Goal: Task Accomplishment & Management: Complete application form

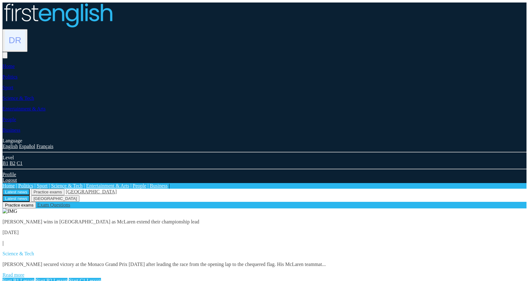
click at [24, 272] on link "Read more" at bounding box center [14, 274] width 22 height 5
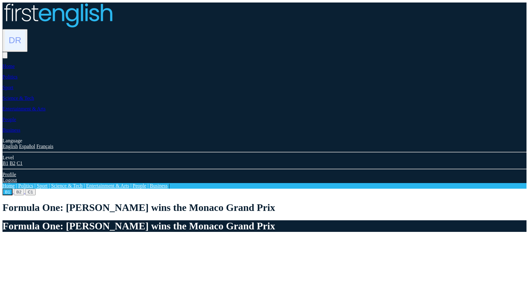
click at [25, 30] on img at bounding box center [15, 40] width 20 height 20
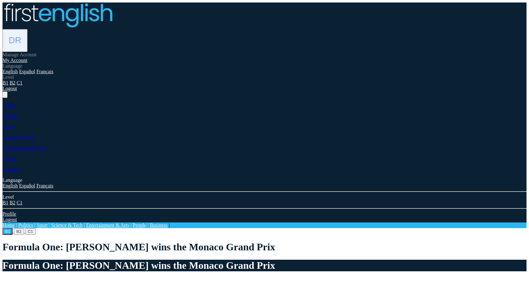
click at [28, 58] on link "My Account" at bounding box center [15, 60] width 25 height 5
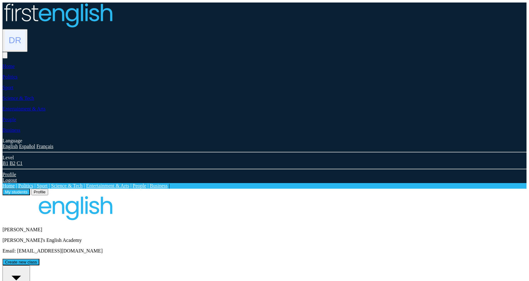
click at [30, 265] on button "All students" at bounding box center [17, 280] width 28 height 30
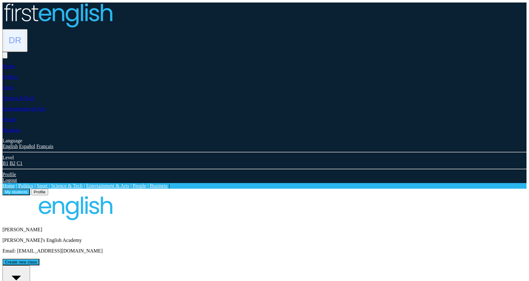
drag, startPoint x: 290, startPoint y: 166, endPoint x: 185, endPoint y: 166, distance: 104.5
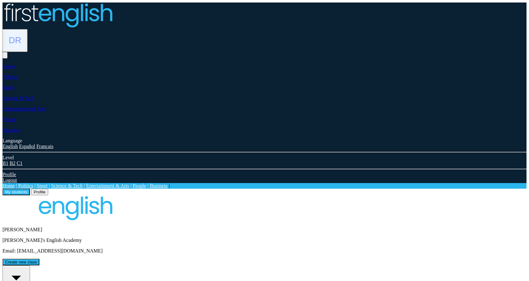
click at [30, 265] on button "All students" at bounding box center [17, 280] width 28 height 30
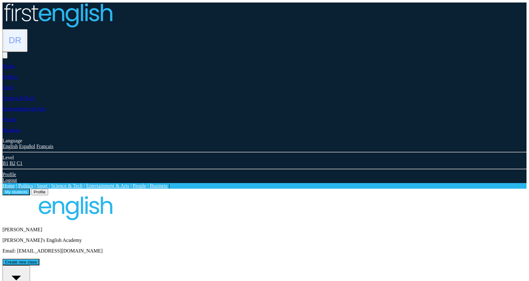
click at [30, 265] on button "All students" at bounding box center [17, 280] width 28 height 30
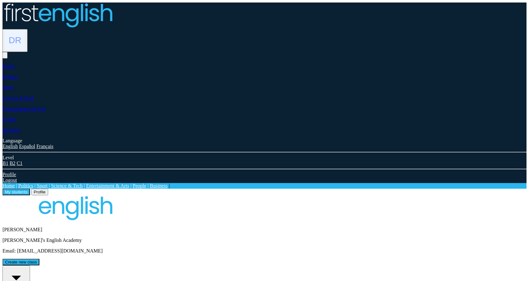
click at [30, 265] on button "All students" at bounding box center [17, 280] width 28 height 30
click at [39, 259] on button "Create new class" at bounding box center [21, 262] width 37 height 7
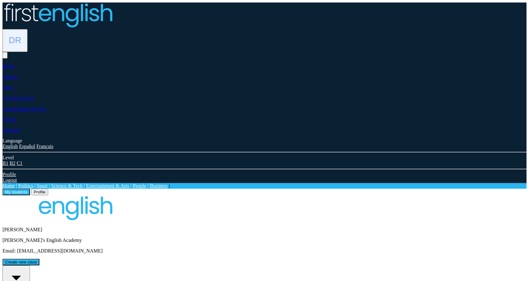
drag, startPoint x: 177, startPoint y: 124, endPoint x: 280, endPoint y: 117, distance: 102.8
click at [30, 265] on button "All students" at bounding box center [17, 280] width 28 height 30
click at [39, 259] on button "Create new class" at bounding box center [21, 262] width 37 height 7
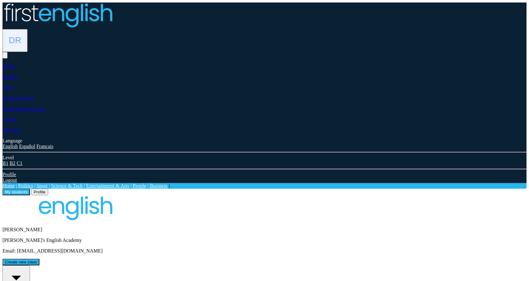
drag, startPoint x: 174, startPoint y: 110, endPoint x: 258, endPoint y: 110, distance: 84.8
drag, startPoint x: 230, startPoint y: 109, endPoint x: 155, endPoint y: 114, distance: 74.3
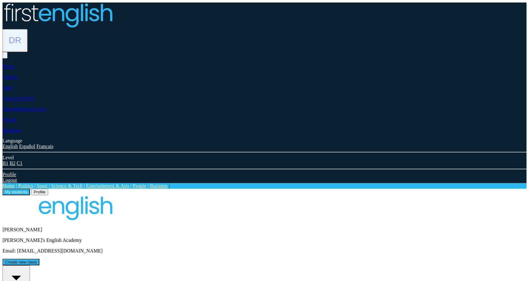
drag, startPoint x: 270, startPoint y: 109, endPoint x: 199, endPoint y: 102, distance: 71.0
drag, startPoint x: 236, startPoint y: 107, endPoint x: 215, endPoint y: 111, distance: 21.4
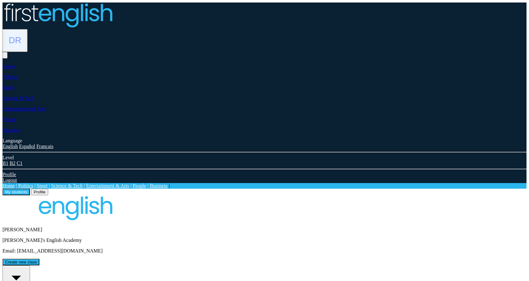
drag, startPoint x: 221, startPoint y: 109, endPoint x: 162, endPoint y: 110, distance: 59.4
copy div "Create New Class"
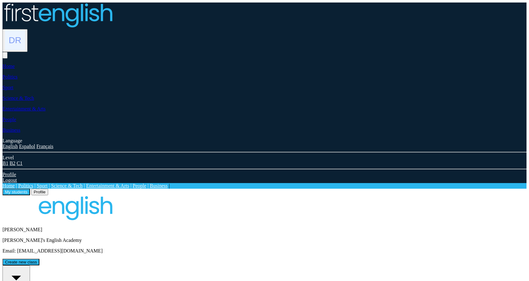
click at [39, 259] on button "Create new class" at bounding box center [21, 262] width 37 height 7
drag, startPoint x: 220, startPoint y: 149, endPoint x: 215, endPoint y: 148, distance: 5.0
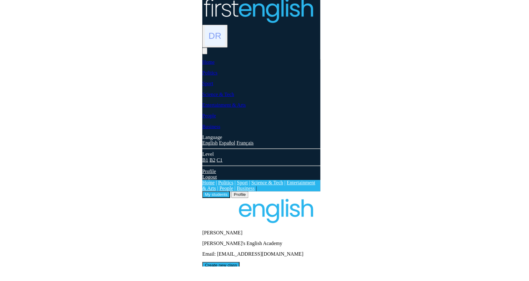
scroll to position [5, 0]
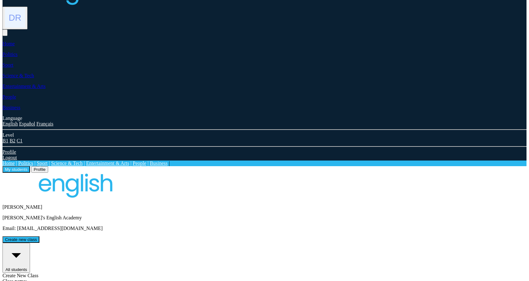
scroll to position [0, 0]
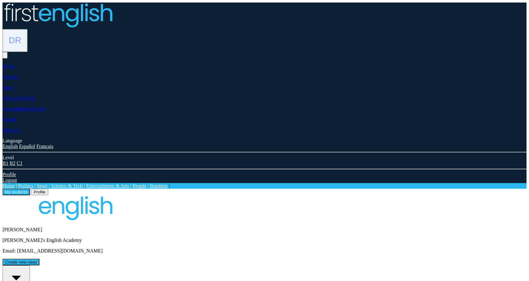
drag, startPoint x: 200, startPoint y: 169, endPoint x: 167, endPoint y: 168, distance: 32.5
click at [39, 259] on button "Create new class" at bounding box center [21, 262] width 37 height 7
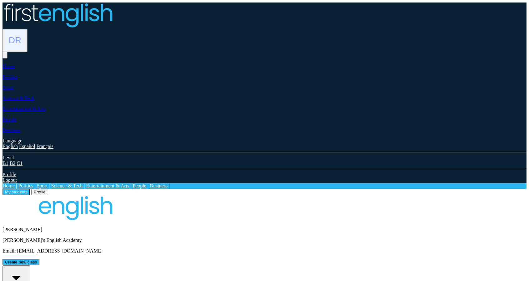
click at [39, 259] on button "Create new class" at bounding box center [21, 262] width 37 height 7
type input "********"
click at [39, 259] on button "Create new class" at bounding box center [21, 262] width 37 height 7
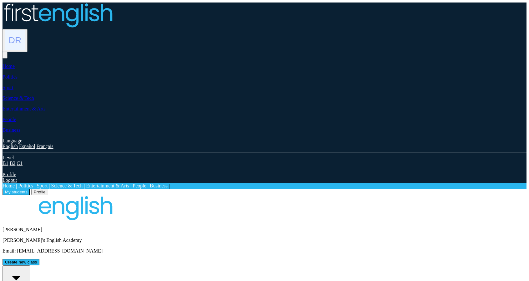
click at [413, 195] on div "Denise Royle Carmen's English Academy Email: neilstorey5+Entyy2TT1@gmail.com Cr…" at bounding box center [265, 230] width 524 height 70
click at [39, 259] on button "Create new class" at bounding box center [21, 262] width 37 height 7
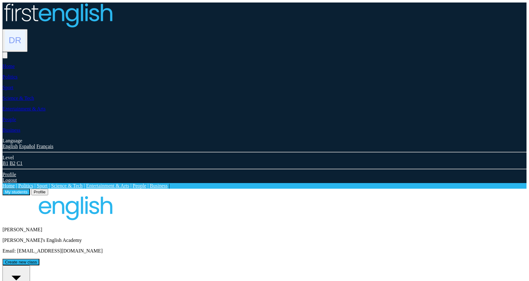
click at [39, 259] on button "Create new class" at bounding box center [21, 262] width 37 height 7
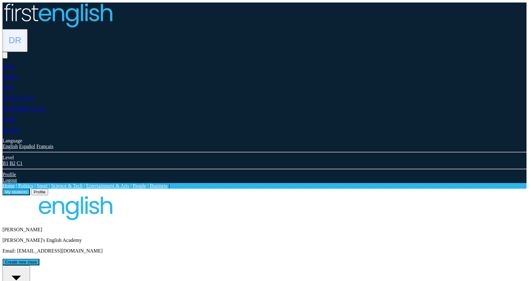
click at [30, 265] on button "All students" at bounding box center [17, 280] width 28 height 30
click at [39, 259] on button "Create new class" at bounding box center [21, 262] width 37 height 7
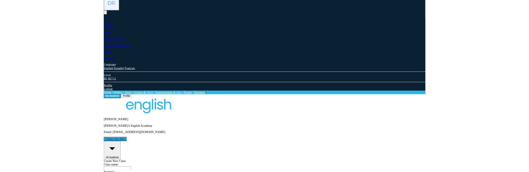
scroll to position [39, 0]
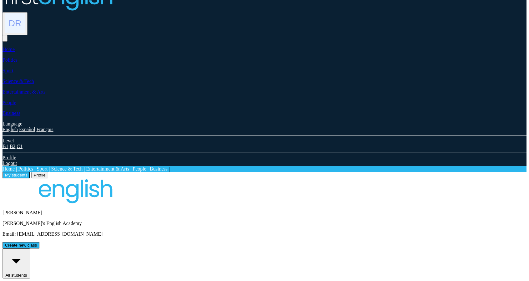
click at [39, 242] on button "Create new class" at bounding box center [21, 245] width 37 height 7
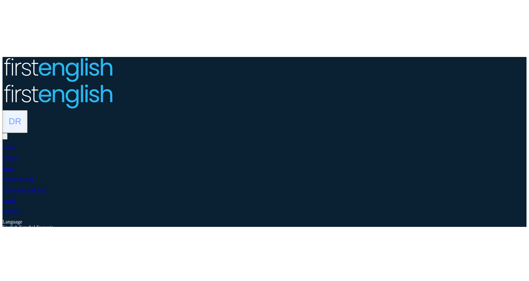
scroll to position [35, 0]
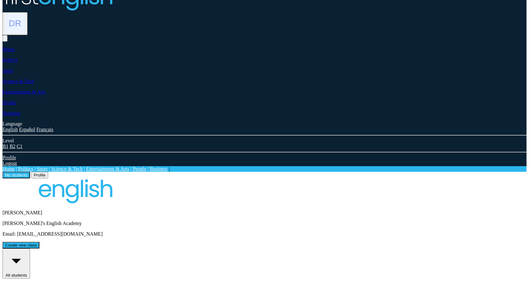
click at [39, 172] on button "Create new class" at bounding box center [21, 245] width 37 height 7
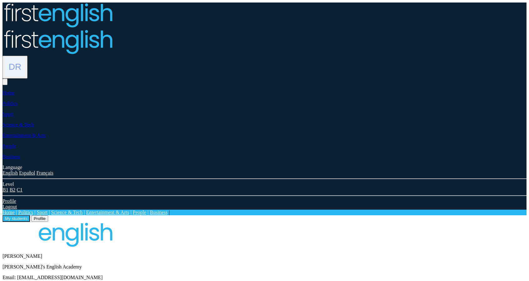
scroll to position [35, 0]
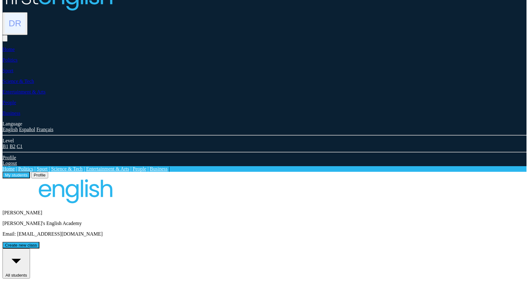
click at [39, 242] on button "Create new class" at bounding box center [21, 245] width 37 height 7
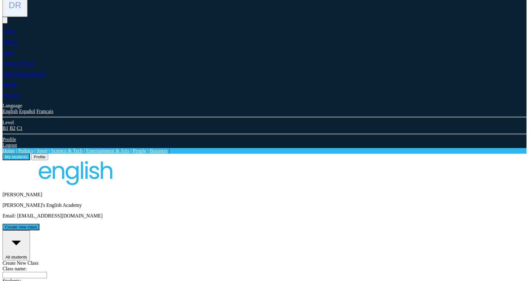
drag, startPoint x: 328, startPoint y: 150, endPoint x: 316, endPoint y: 150, distance: 12.5
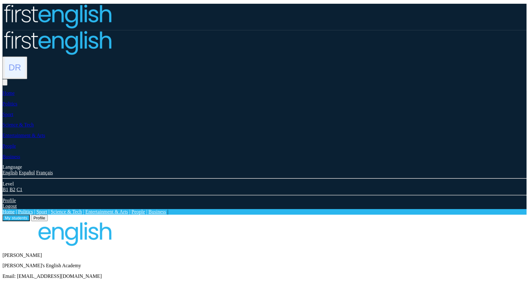
scroll to position [35, 0]
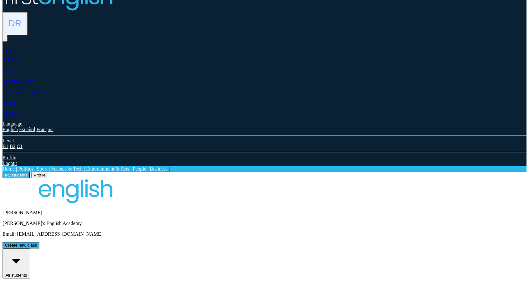
click at [39, 242] on button "Create new class" at bounding box center [21, 245] width 37 height 7
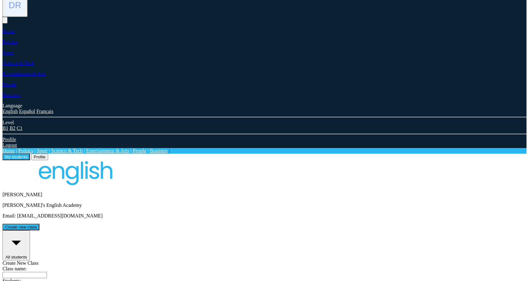
click at [427, 260] on div at bounding box center [265, 260] width 524 height 0
click at [418, 260] on div at bounding box center [265, 260] width 524 height 0
drag, startPoint x: 418, startPoint y: 139, endPoint x: 413, endPoint y: 140, distance: 4.9
click at [418, 260] on div at bounding box center [265, 260] width 524 height 0
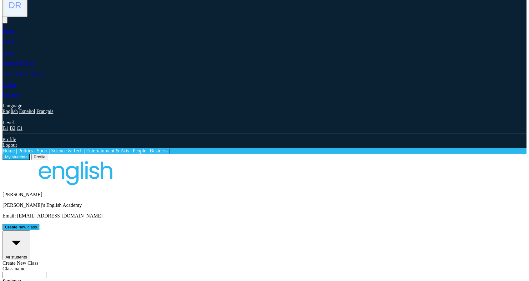
click at [460, 260] on div at bounding box center [265, 260] width 524 height 0
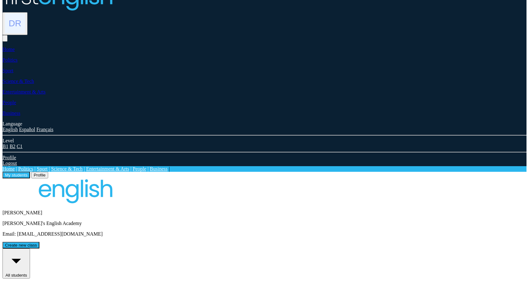
click at [39, 242] on button "Create new class" at bounding box center [21, 245] width 37 height 7
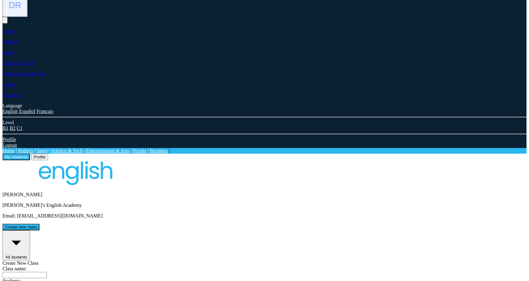
click at [382, 260] on div at bounding box center [265, 260] width 524 height 0
drag, startPoint x: 382, startPoint y: 174, endPoint x: 344, endPoint y: 174, distance: 37.8
click at [381, 260] on div at bounding box center [265, 260] width 524 height 0
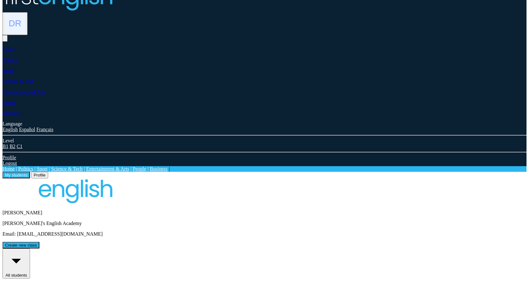
click at [408, 178] on div "Denise Royle Carmen's English Academy Email: neilstorey5+Entyy2TT1@gmail.com Cr…" at bounding box center [265, 213] width 524 height 70
click at [39, 242] on button "Create new class" at bounding box center [21, 245] width 37 height 7
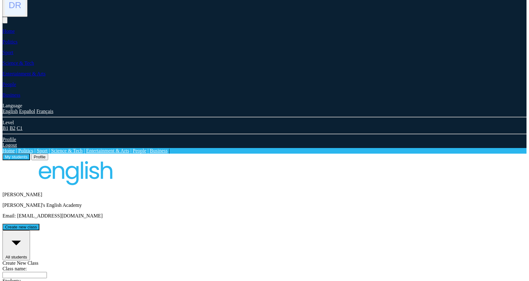
click at [47, 272] on input "text" at bounding box center [25, 275] width 44 height 6
type input "*******"
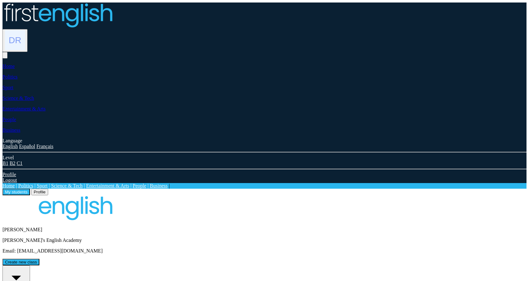
click at [204, 189] on div "My students Profile [PERSON_NAME]'s English Academy Teacher:" at bounding box center [265, 242] width 524 height 107
click at [30, 265] on button "All students" at bounding box center [17, 280] width 28 height 30
click at [203, 189] on div "My students Profile Denise Royle Carmen's English Academy Teacher:" at bounding box center [265, 242] width 524 height 107
click at [30, 265] on button "All students" at bounding box center [17, 280] width 28 height 30
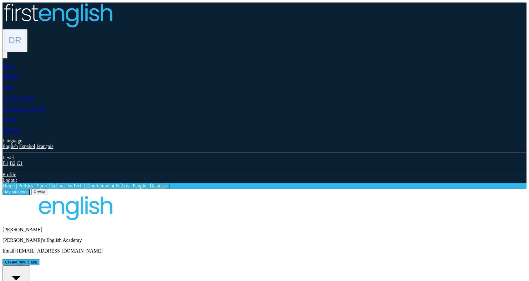
click at [30, 265] on button "All students" at bounding box center [17, 280] width 28 height 30
click at [39, 259] on button "Create new class" at bounding box center [21, 262] width 37 height 7
drag, startPoint x: 296, startPoint y: 146, endPoint x: 363, endPoint y: 152, distance: 66.6
copy button "Add/Remove Students"
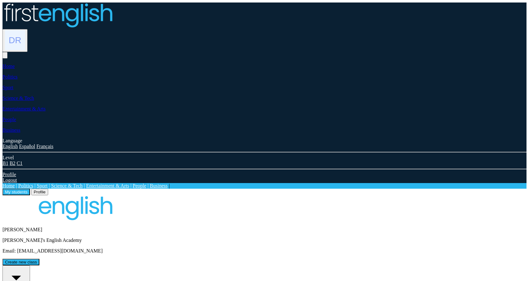
click at [39, 259] on button "Create new class" at bounding box center [21, 262] width 37 height 7
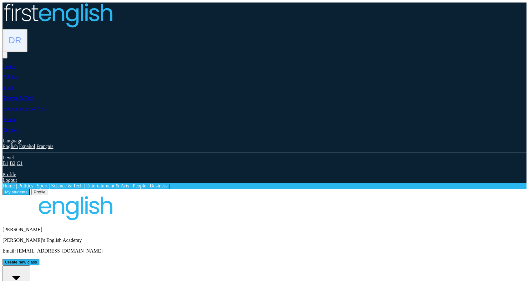
click at [39, 259] on button "Create new class" at bounding box center [21, 262] width 37 height 7
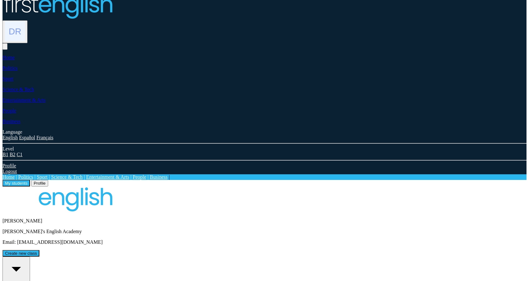
scroll to position [31, 0]
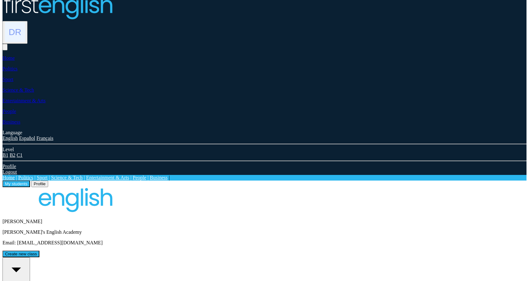
scroll to position [0, 0]
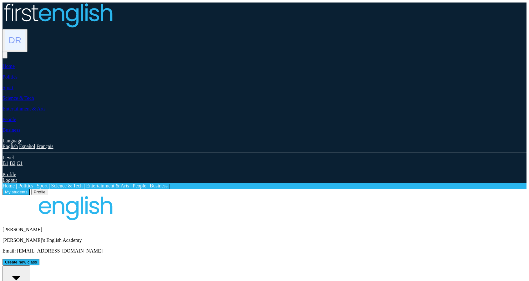
click at [39, 259] on button "Create new class" at bounding box center [21, 262] width 37 height 7
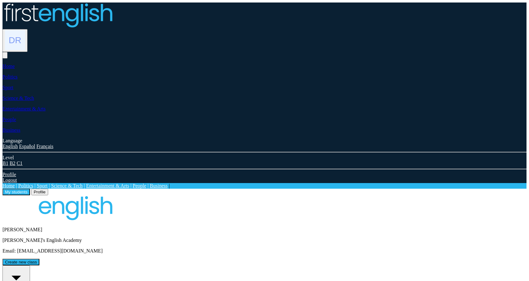
click at [39, 259] on button "Create new class" at bounding box center [21, 262] width 37 height 7
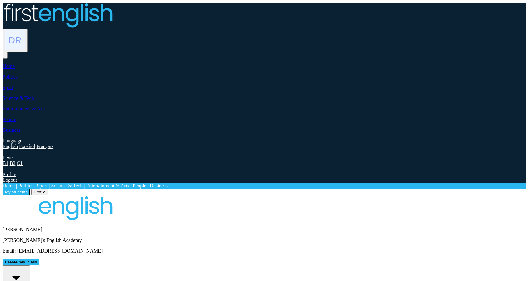
click at [39, 259] on button "Create new class" at bounding box center [21, 262] width 37 height 7
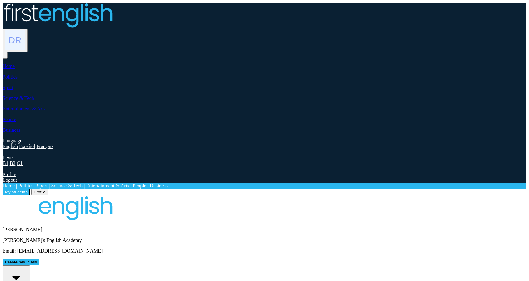
click at [30, 265] on button "All students" at bounding box center [17, 280] width 28 height 30
drag, startPoint x: 323, startPoint y: 119, endPoint x: 390, endPoint y: 111, distance: 67.0
click at [30, 265] on button "All students" at bounding box center [17, 280] width 28 height 30
click at [39, 259] on button "Create new class" at bounding box center [21, 262] width 37 height 7
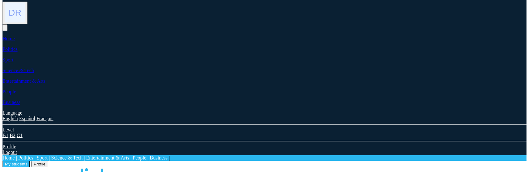
scroll to position [35, 0]
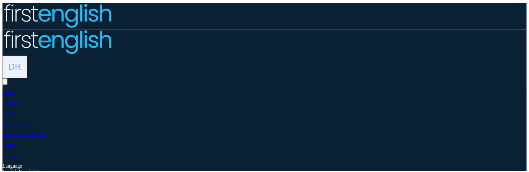
scroll to position [35, 0]
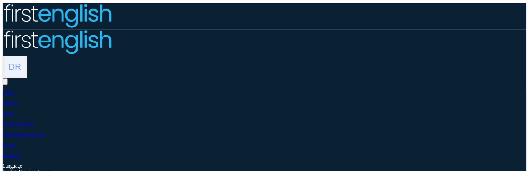
scroll to position [35, 0]
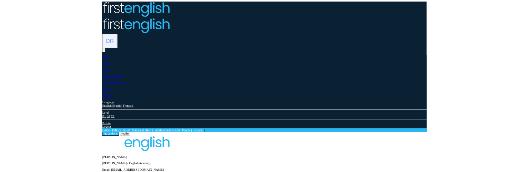
scroll to position [35, 0]
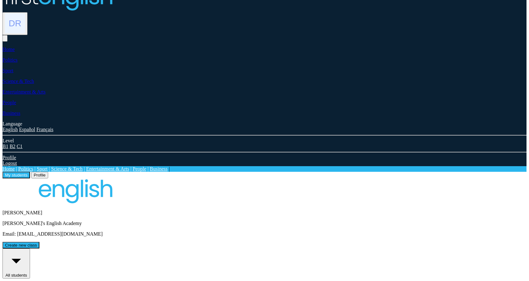
click at [30, 248] on button "All students" at bounding box center [17, 263] width 28 height 30
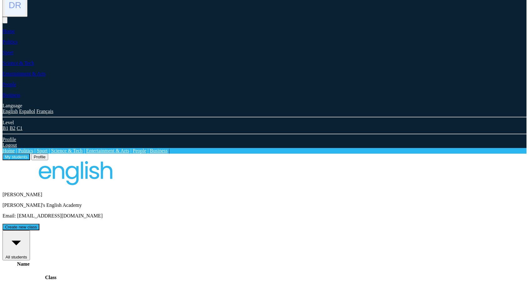
drag, startPoint x: 165, startPoint y: 97, endPoint x: 136, endPoint y: 99, distance: 28.8
click at [43, 261] on th "Name" at bounding box center [23, 284] width 40 height 47
click at [43, 261] on div "Name" at bounding box center [23, 284] width 40 height 47
click at [39, 224] on button "Create new class" at bounding box center [21, 227] width 37 height 7
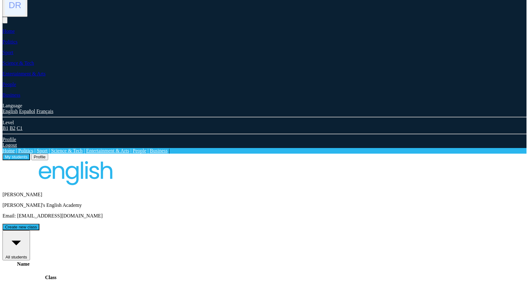
drag, startPoint x: 201, startPoint y: 95, endPoint x: 149, endPoint y: 89, distance: 52.6
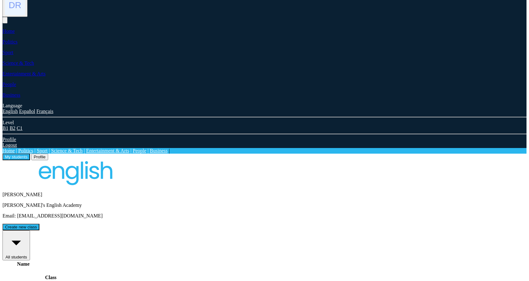
type input "********"
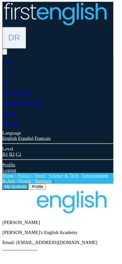
scroll to position [0, 0]
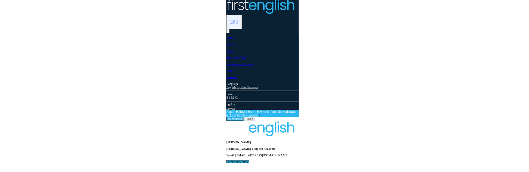
scroll to position [5, 0]
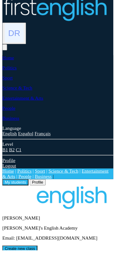
click at [39, 259] on button "Create new class" at bounding box center [21, 262] width 37 height 7
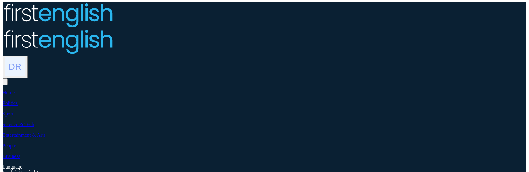
scroll to position [5, 0]
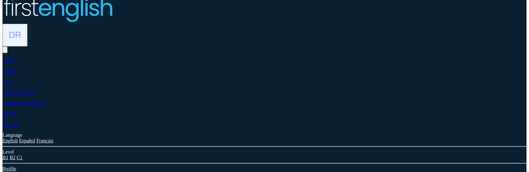
drag, startPoint x: 164, startPoint y: 133, endPoint x: 210, endPoint y: 131, distance: 45.7
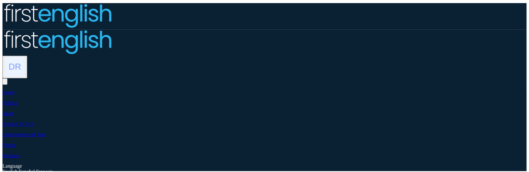
scroll to position [5, 0]
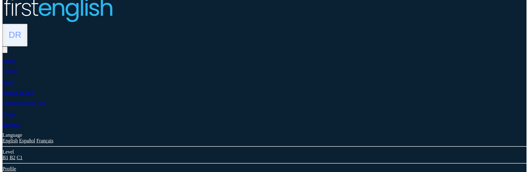
type input "**********"
drag, startPoint x: 305, startPoint y: 96, endPoint x: 364, endPoint y: 94, distance: 59.8
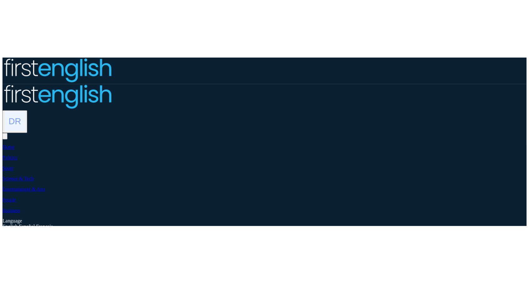
scroll to position [5, 0]
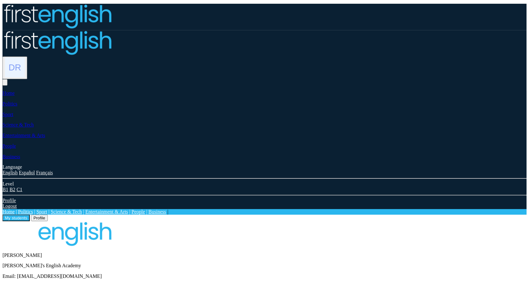
scroll to position [5, 0]
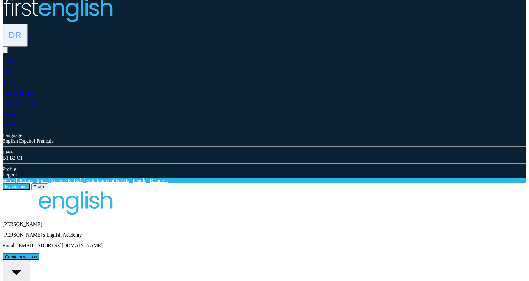
click at [30, 260] on button "All students" at bounding box center [17, 275] width 28 height 30
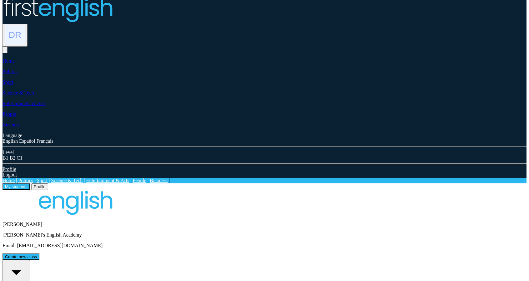
click at [39, 253] on button "Create new class" at bounding box center [21, 256] width 37 height 7
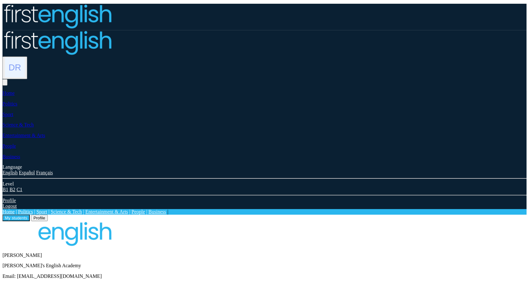
scroll to position [5, 0]
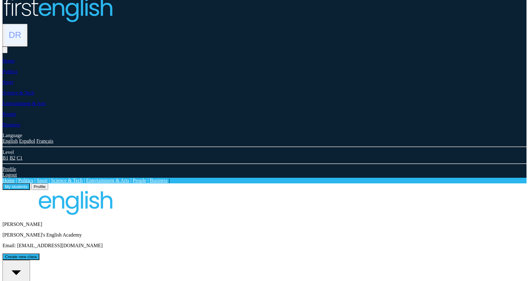
click at [39, 253] on button "Create new class" at bounding box center [21, 256] width 37 height 7
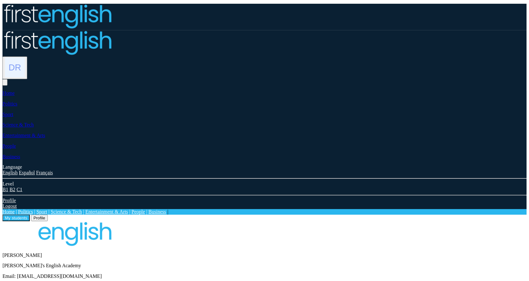
scroll to position [5, 0]
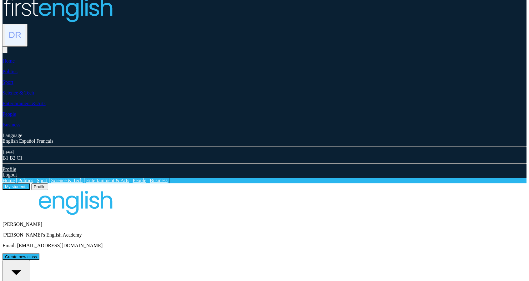
click at [39, 253] on button "Create new class" at bounding box center [21, 256] width 37 height 7
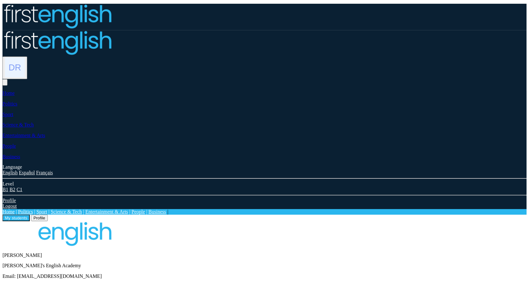
scroll to position [5, 0]
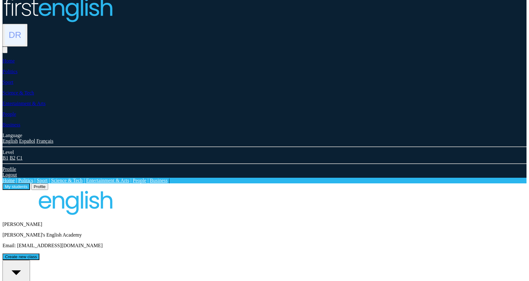
click at [30, 260] on button "All students" at bounding box center [17, 275] width 28 height 30
drag, startPoint x: 313, startPoint y: 126, endPoint x: 366, endPoint y: 107, distance: 56.7
click at [423, 190] on div "[PERSON_NAME]'s English Academy Email: [EMAIL_ADDRESS][DOMAIN_NAME] Create new …" at bounding box center [265, 225] width 524 height 70
click at [39, 253] on button "Create new class" at bounding box center [21, 256] width 37 height 7
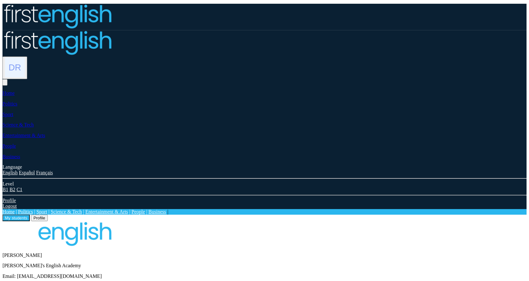
scroll to position [5, 0]
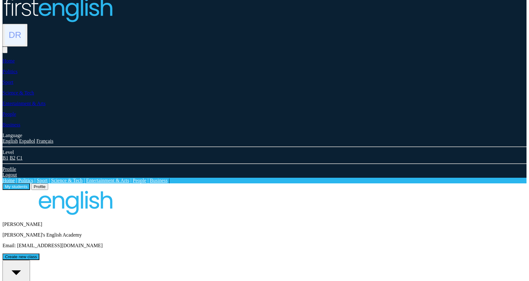
click at [420, 190] on div "[PERSON_NAME]'s English Academy Email: [EMAIL_ADDRESS][DOMAIN_NAME] Create new …" at bounding box center [265, 225] width 524 height 70
click at [39, 253] on button "Create new class" at bounding box center [21, 256] width 37 height 7
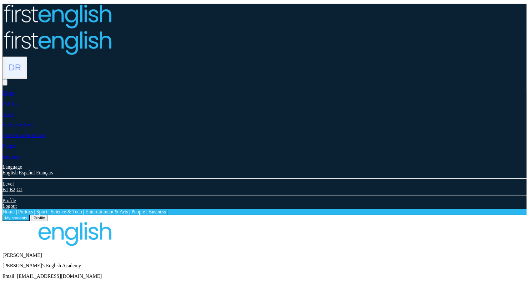
scroll to position [5, 0]
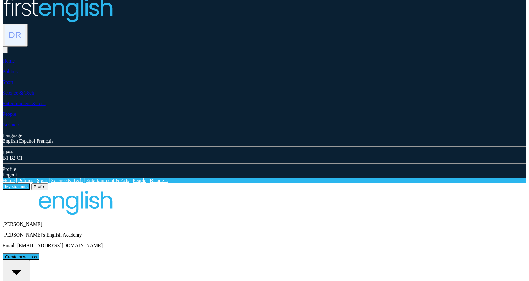
click at [39, 253] on button "Create new class" at bounding box center [21, 256] width 37 height 7
drag, startPoint x: 242, startPoint y: 181, endPoint x: 262, endPoint y: 185, distance: 20.9
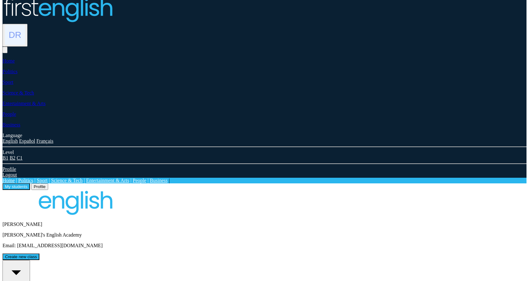
drag, startPoint x: 287, startPoint y: 183, endPoint x: 251, endPoint y: 185, distance: 36.6
copy span "students selected"
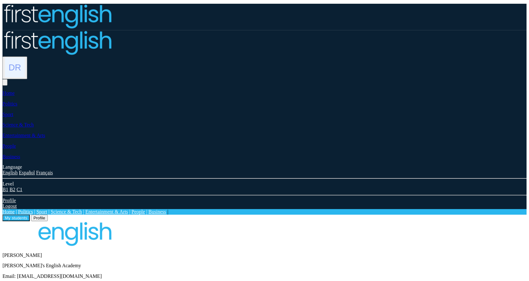
scroll to position [5, 0]
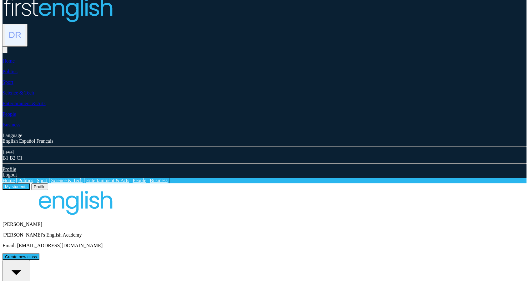
click at [39, 253] on button "Create new class" at bounding box center [21, 256] width 37 height 7
drag, startPoint x: 293, startPoint y: 186, endPoint x: 299, endPoint y: 186, distance: 6.3
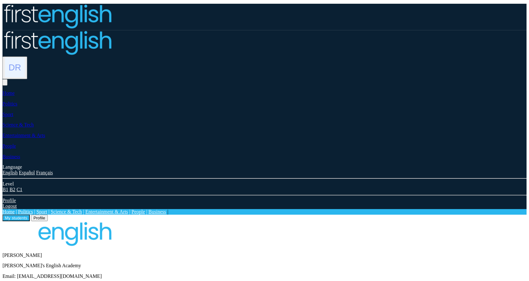
scroll to position [5, 0]
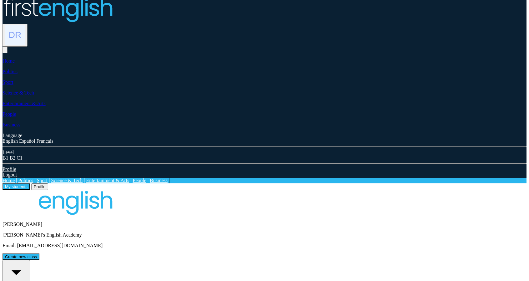
click at [39, 253] on button "Create new class" at bounding box center [21, 256] width 37 height 7
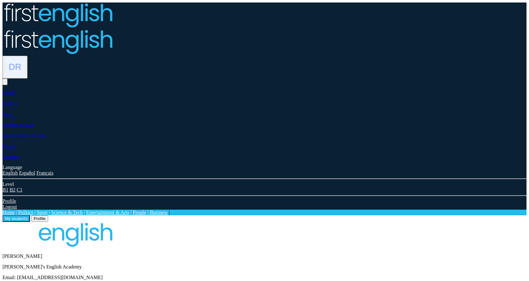
scroll to position [5, 0]
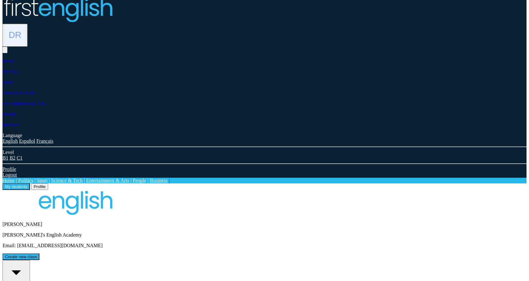
click at [39, 253] on button "Create new class" at bounding box center [21, 256] width 37 height 7
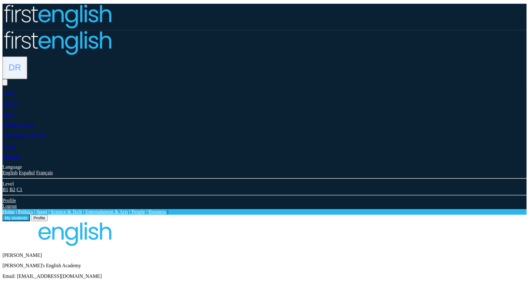
scroll to position [5, 0]
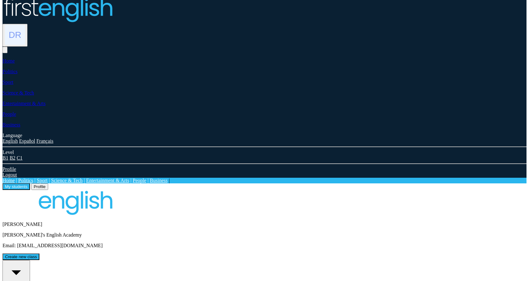
click at [39, 253] on button "Create new class" at bounding box center [21, 256] width 37 height 7
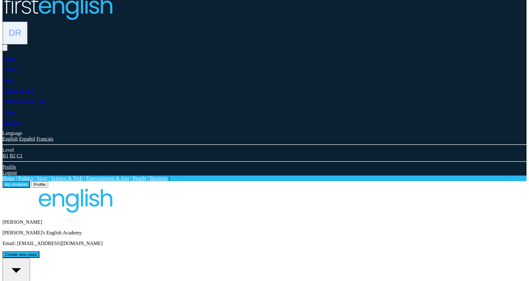
scroll to position [4, 0]
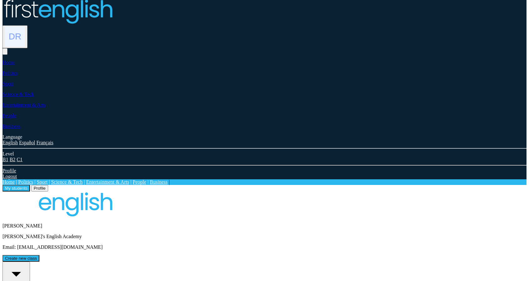
drag, startPoint x: 443, startPoint y: 144, endPoint x: 438, endPoint y: 145, distance: 4.4
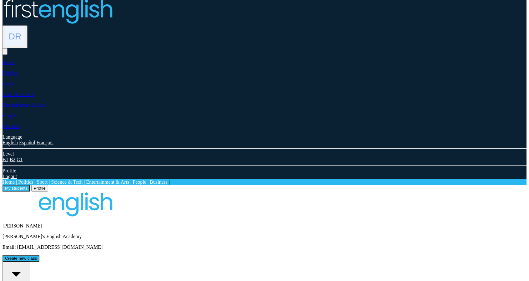
click at [39, 255] on button "Create new class" at bounding box center [21, 258] width 37 height 7
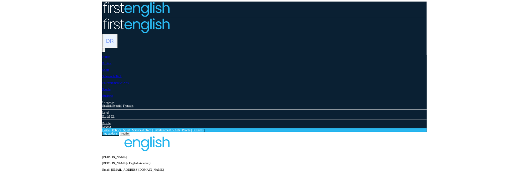
scroll to position [4, 0]
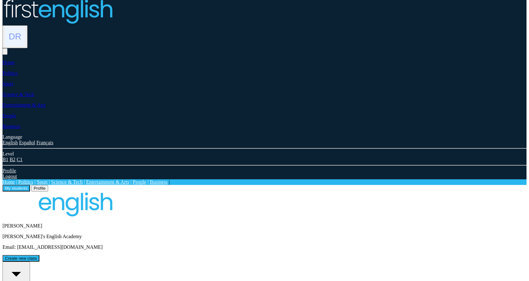
click at [39, 255] on button "Create new class" at bounding box center [21, 258] width 37 height 7
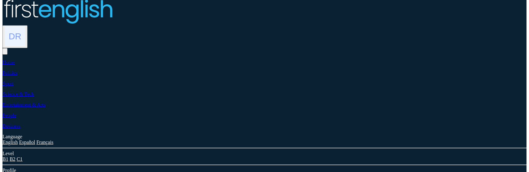
type input "**********"
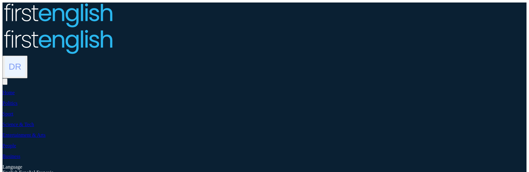
scroll to position [4, 0]
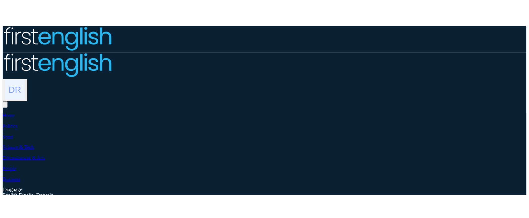
scroll to position [4, 0]
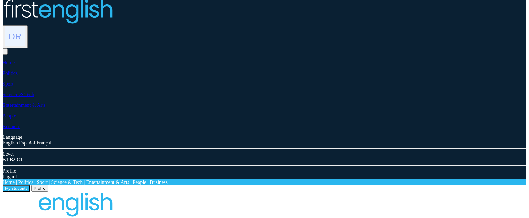
type input "**********"
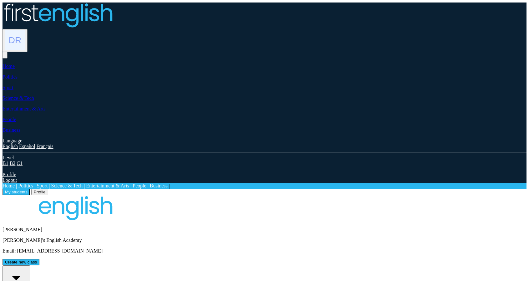
click at [30, 217] on button "All students" at bounding box center [17, 280] width 28 height 30
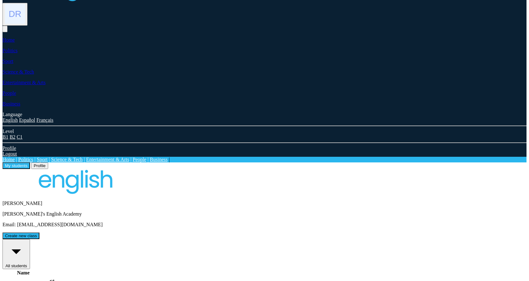
scroll to position [35, 0]
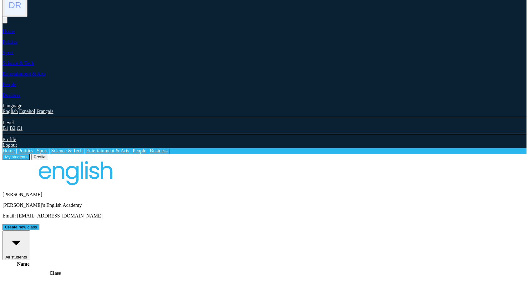
drag, startPoint x: 183, startPoint y: 194, endPoint x: 176, endPoint y: 197, distance: 7.6
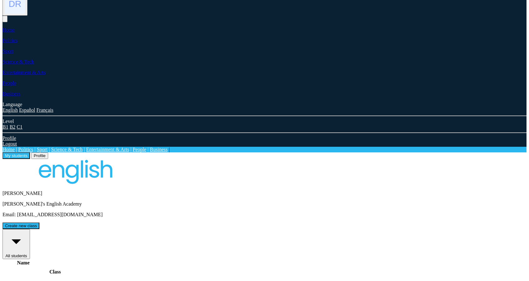
scroll to position [37, 0]
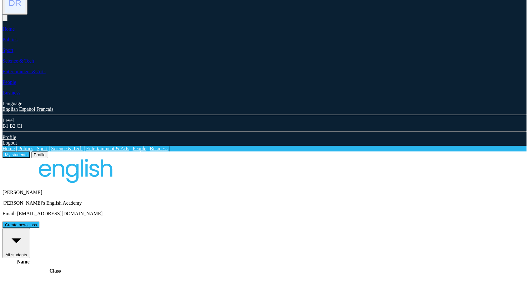
click at [43, 217] on div "Name" at bounding box center [23, 282] width 40 height 47
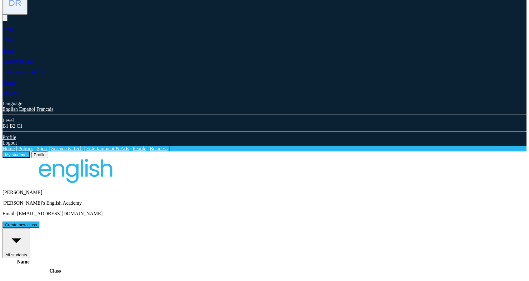
click at [66, 217] on div "Class" at bounding box center [54, 282] width 21 height 28
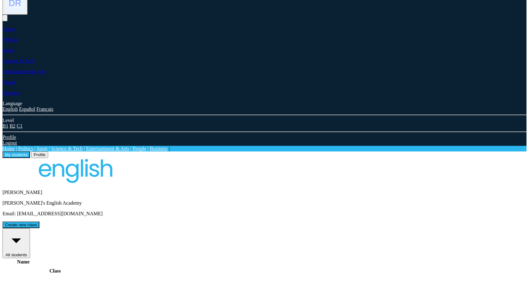
scroll to position [35, 0]
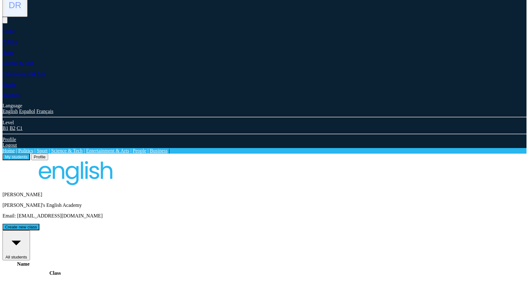
click at [30, 217] on button "All students" at bounding box center [17, 245] width 28 height 30
click at [39, 217] on button "Create new class" at bounding box center [21, 227] width 37 height 7
type input "**********"
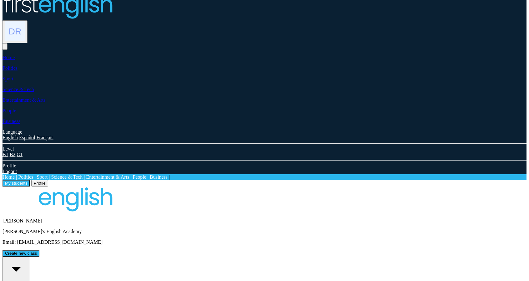
scroll to position [35, 0]
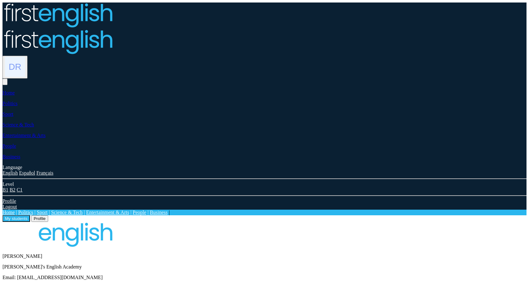
scroll to position [35, 0]
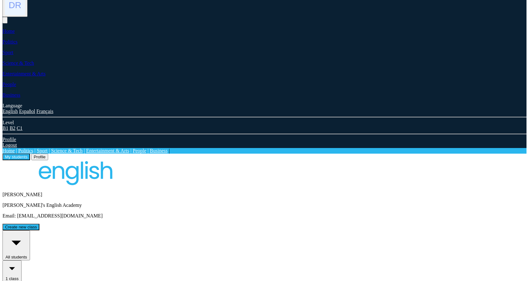
drag, startPoint x: 144, startPoint y: 122, endPoint x: 146, endPoint y: 114, distance: 8.7
click at [145, 160] on div "[PERSON_NAME]'s English Academy Email: [EMAIL_ADDRESS][DOMAIN_NAME] Create new …" at bounding box center [265, 279] width 524 height 239
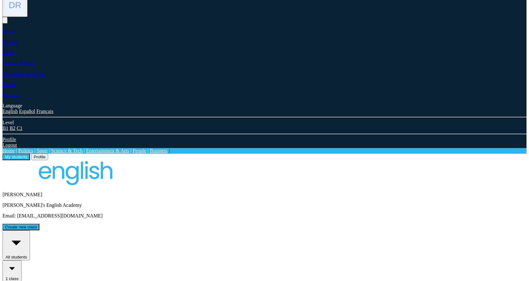
click at [22, 260] on button "1 class" at bounding box center [12, 271] width 19 height 22
click at [30, 230] on button "All students" at bounding box center [17, 245] width 28 height 30
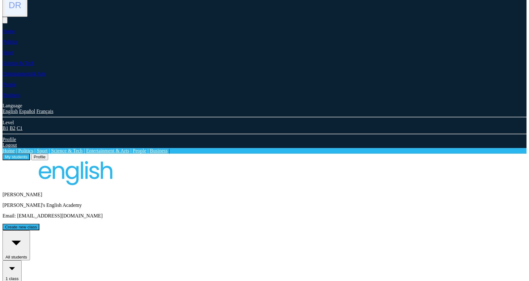
click at [30, 230] on button "All students" at bounding box center [17, 245] width 28 height 30
drag, startPoint x: 305, startPoint y: 125, endPoint x: 322, endPoint y: 125, distance: 16.3
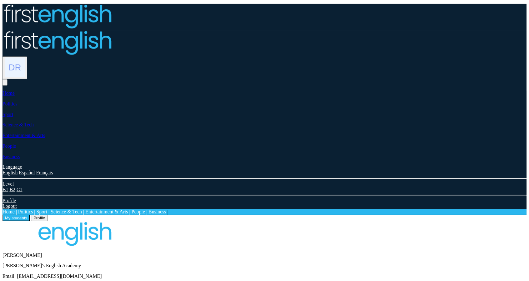
scroll to position [35, 0]
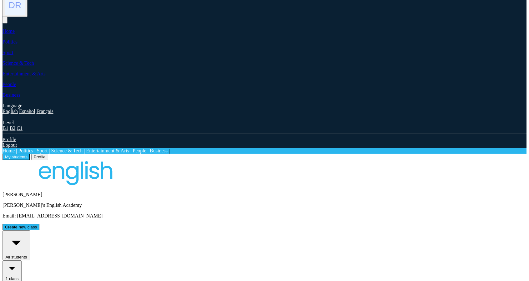
click at [219, 260] on div "1 class Edit Edit students for 1 class Select all Deselect all No students foun…" at bounding box center [265, 274] width 524 height 28
click at [200, 260] on div "1 class Edit Edit students for 1 class Select all Deselect all No students foun…" at bounding box center [265, 274] width 524 height 28
click at [196, 260] on div "1 class Edit Edit students for 1 class Select all Deselect all No students foun…" at bounding box center [265, 274] width 524 height 28
click at [190, 260] on div "1 class Edit Edit students for 1 class Select all Deselect all No students foun…" at bounding box center [265, 274] width 524 height 28
drag, startPoint x: 168, startPoint y: 114, endPoint x: 170, endPoint y: 106, distance: 8.0
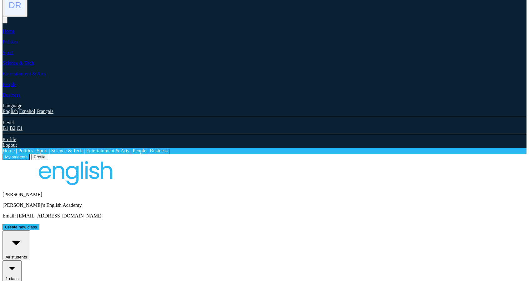
click at [167, 260] on div "1 class Edit Edit students for 1 class Select all Deselect all No students foun…" at bounding box center [265, 274] width 524 height 28
click at [30, 230] on button "All students" at bounding box center [17, 245] width 28 height 30
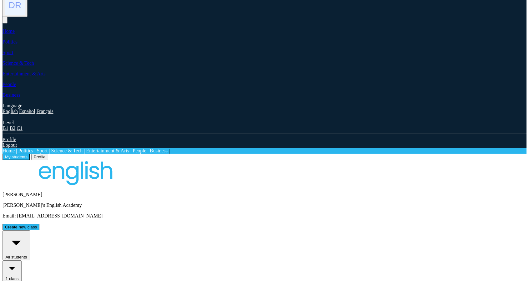
drag, startPoint x: 328, startPoint y: 170, endPoint x: 336, endPoint y: 164, distance: 10.2
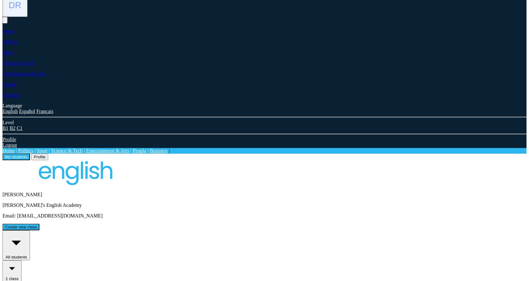
click at [39, 224] on button "Create new class" at bounding box center [21, 227] width 37 height 7
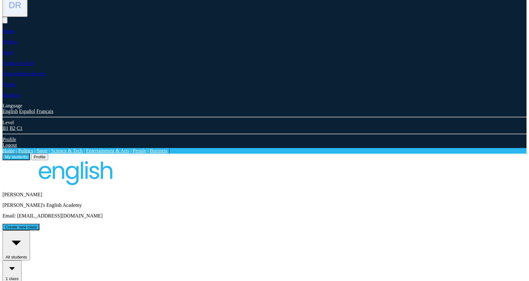
drag, startPoint x: 128, startPoint y: 140, endPoint x: 110, endPoint y: 140, distance: 17.8
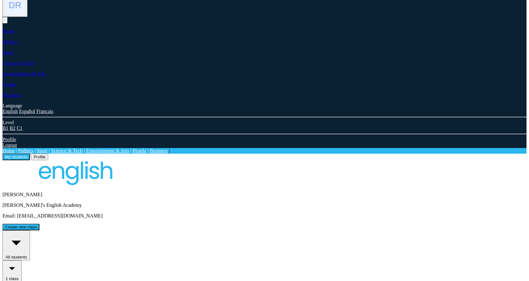
click at [18, 276] on span "1 class" at bounding box center [12, 278] width 13 height 5
click at [27, 255] on span "All students" at bounding box center [16, 257] width 22 height 5
drag, startPoint x: 416, startPoint y: 153, endPoint x: 371, endPoint y: 152, distance: 45.1
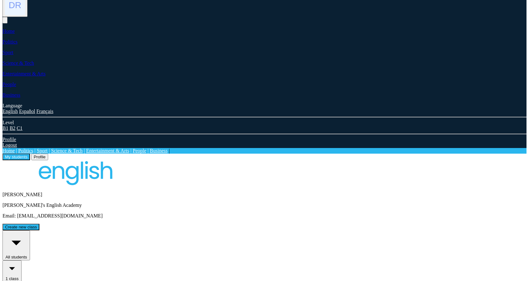
drag, startPoint x: 369, startPoint y: 152, endPoint x: 467, endPoint y: 154, distance: 97.6
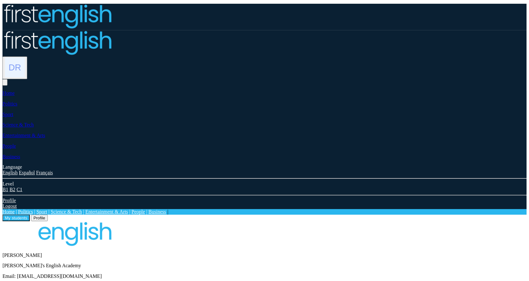
scroll to position [35, 0]
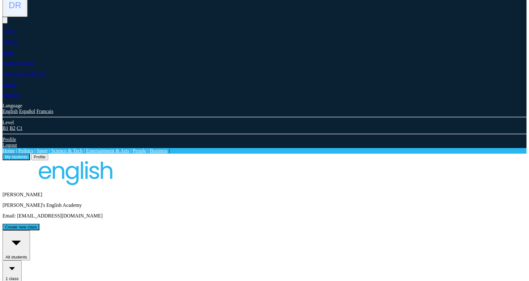
click at [216, 260] on div "1 class Edit Edit students for 1 class Select all Deselect all No students foun…" at bounding box center [265, 274] width 524 height 28
click at [215, 260] on div "1 class Edit Edit students for 1 class Select all Deselect all No students foun…" at bounding box center [265, 274] width 524 height 28
click at [30, 230] on button "All students" at bounding box center [17, 245] width 28 height 30
click at [198, 260] on div "1 class Edit Edit students for 1 class Select all Deselect all No students foun…" at bounding box center [265, 274] width 524 height 28
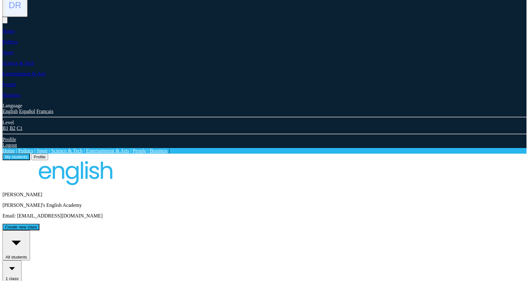
drag, startPoint x: 403, startPoint y: 132, endPoint x: 456, endPoint y: 136, distance: 53.9
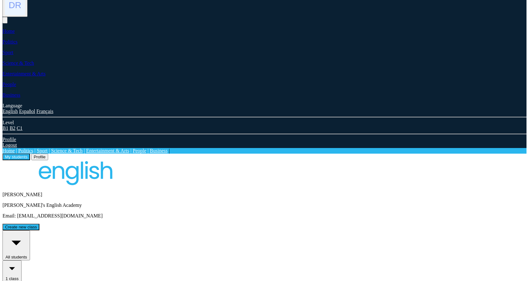
drag, startPoint x: 235, startPoint y: 170, endPoint x: 291, endPoint y: 171, distance: 56.6
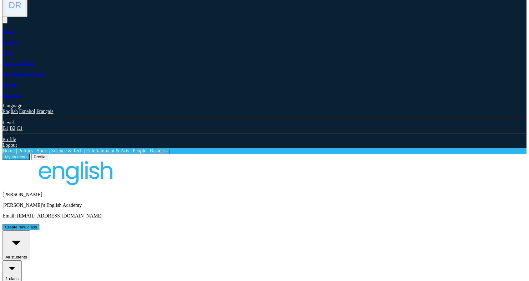
drag, startPoint x: 430, startPoint y: 111, endPoint x: 445, endPoint y: 111, distance: 14.4
click at [445, 260] on div "1 class Edit Edit students for 1 class Select all Deselect all No students foun…" at bounding box center [265, 274] width 524 height 28
click at [15, 281] on button "Edit" at bounding box center [9, 285] width 12 height 7
drag, startPoint x: 428, startPoint y: 205, endPoint x: 452, endPoint y: 205, distance: 24.4
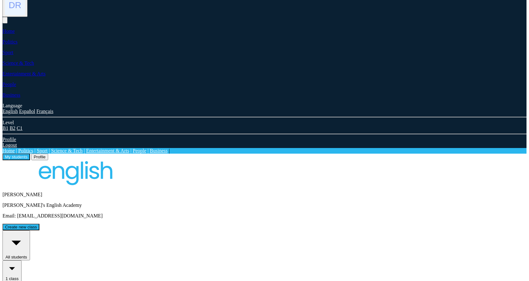
click at [39, 224] on button "Create new class" at bounding box center [21, 227] width 37 height 7
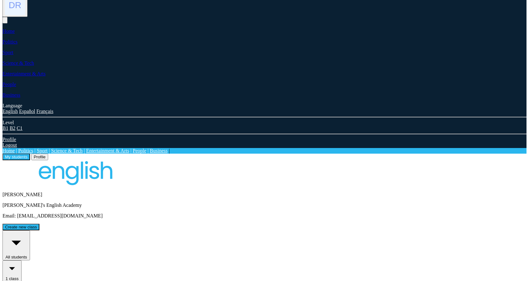
click at [39, 224] on button "Create new class" at bounding box center [21, 227] width 37 height 7
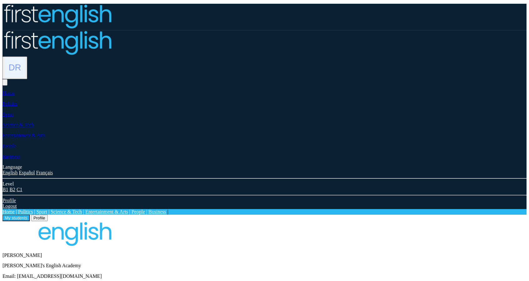
scroll to position [35, 0]
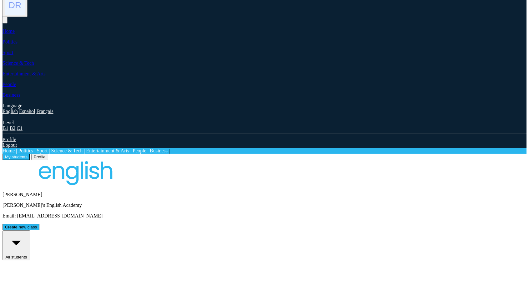
drag, startPoint x: 390, startPoint y: 109, endPoint x: 464, endPoint y: 112, distance: 74.5
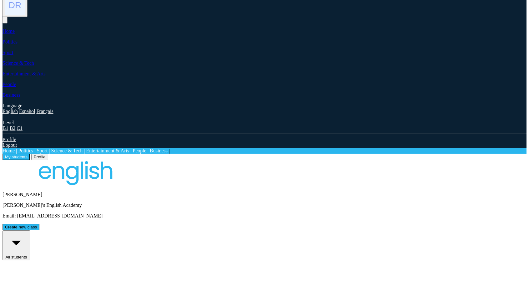
drag, startPoint x: 171, startPoint y: 184, endPoint x: 136, endPoint y: 184, distance: 35.0
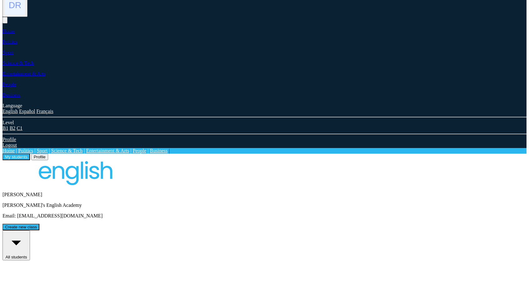
drag, startPoint x: 143, startPoint y: 172, endPoint x: 140, endPoint y: 172, distance: 3.5
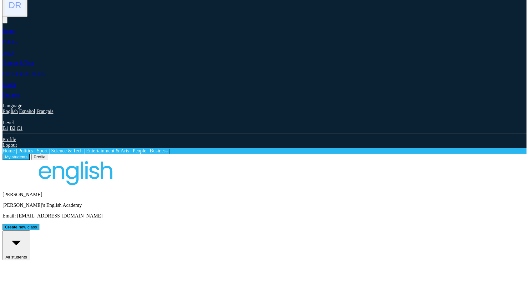
click at [30, 230] on button "All students" at bounding box center [17, 245] width 28 height 30
click at [43, 261] on th "Name" at bounding box center [23, 284] width 40 height 47
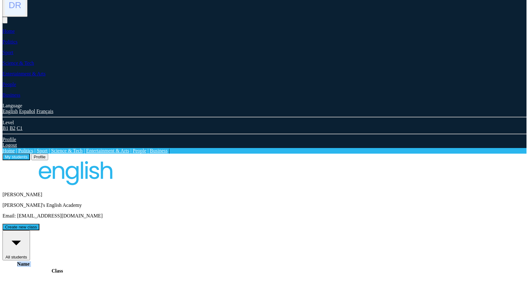
click at [43, 261] on th "Name" at bounding box center [23, 284] width 40 height 47
drag, startPoint x: 411, startPoint y: 83, endPoint x: 439, endPoint y: 88, distance: 28.6
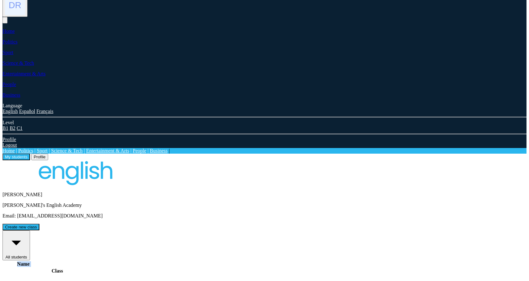
click at [30, 230] on button "All students" at bounding box center [17, 245] width 28 height 30
drag, startPoint x: 440, startPoint y: 87, endPoint x: 449, endPoint y: 86, distance: 8.8
click at [30, 230] on button "All students" at bounding box center [17, 245] width 28 height 30
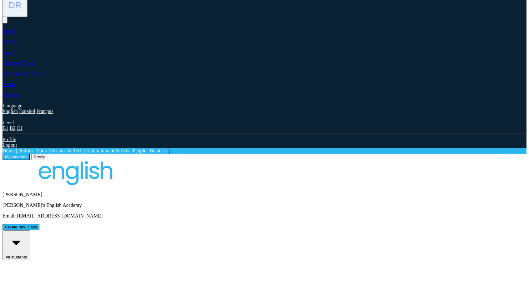
drag, startPoint x: 409, startPoint y: 85, endPoint x: 489, endPoint y: 92, distance: 80.4
drag, startPoint x: 505, startPoint y: 115, endPoint x: 448, endPoint y: 111, distance: 57.6
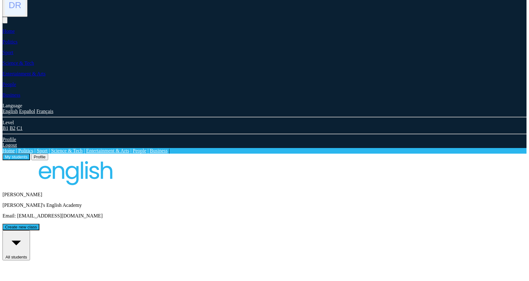
drag, startPoint x: 415, startPoint y: 109, endPoint x: 462, endPoint y: 116, distance: 47.5
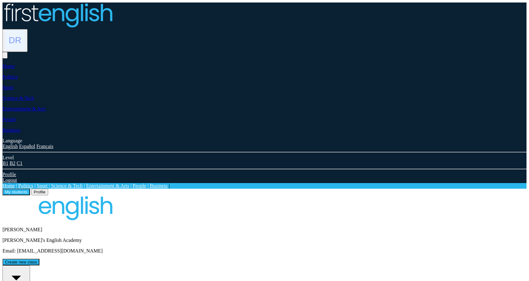
click at [30, 265] on button "All students" at bounding box center [17, 280] width 28 height 30
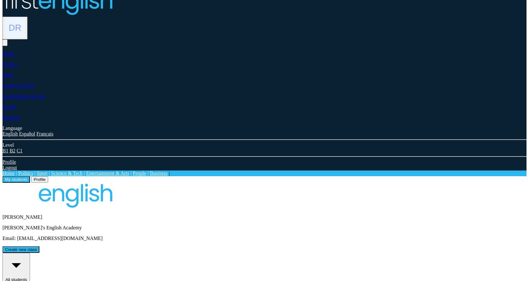
scroll to position [51, 0]
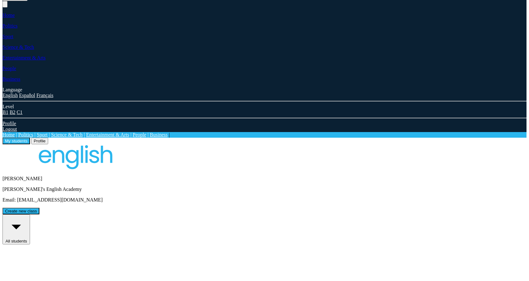
click at [30, 214] on button "All students" at bounding box center [17, 229] width 28 height 30
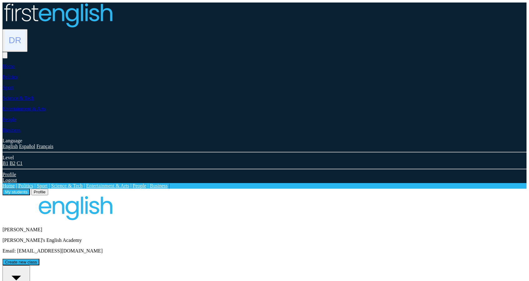
scroll to position [0, 0]
drag, startPoint x: 297, startPoint y: 163, endPoint x: 314, endPoint y: 163, distance: 16.9
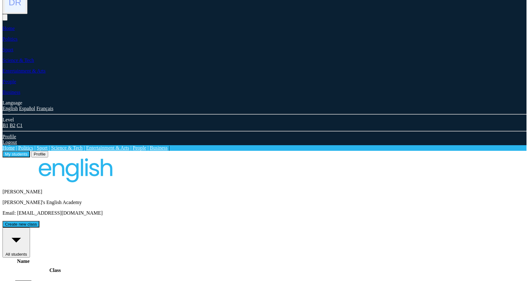
scroll to position [31, 0]
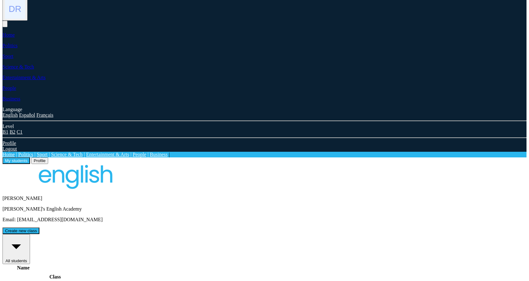
click at [30, 234] on button "All students" at bounding box center [17, 249] width 28 height 30
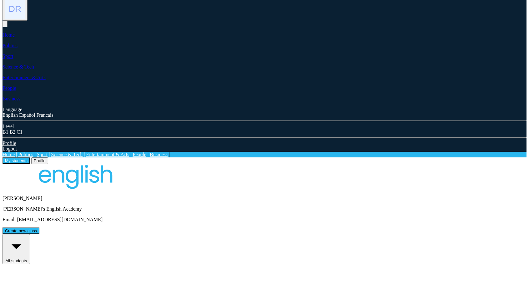
click at [30, 234] on button "All students" at bounding box center [17, 249] width 28 height 30
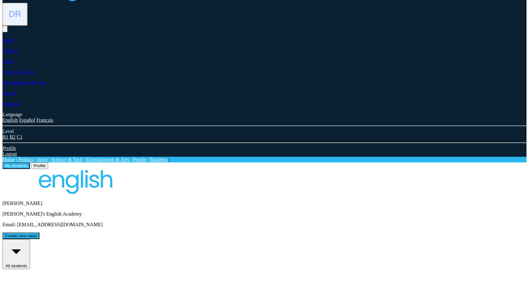
scroll to position [31, 0]
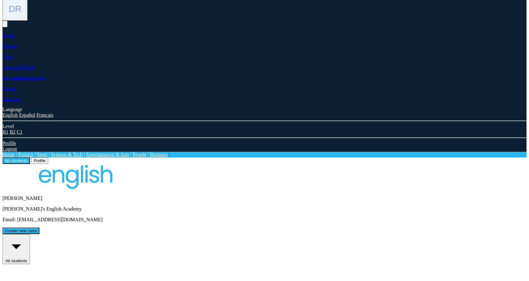
click at [30, 234] on button "All students" at bounding box center [17, 249] width 28 height 30
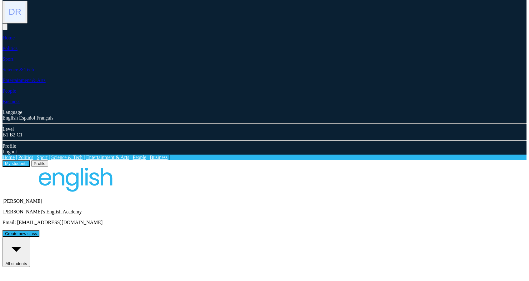
scroll to position [35, 0]
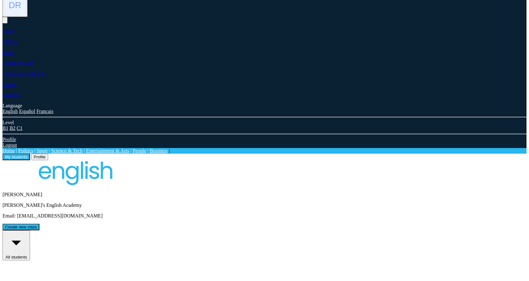
click at [39, 224] on button "Create new class" at bounding box center [21, 227] width 37 height 7
type input "**********"
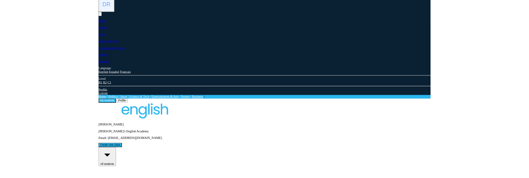
scroll to position [35, 0]
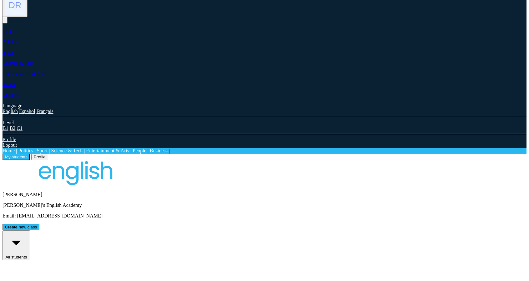
click at [30, 230] on button "All students" at bounding box center [17, 245] width 28 height 30
drag, startPoint x: 397, startPoint y: 84, endPoint x: 479, endPoint y: 90, distance: 82.8
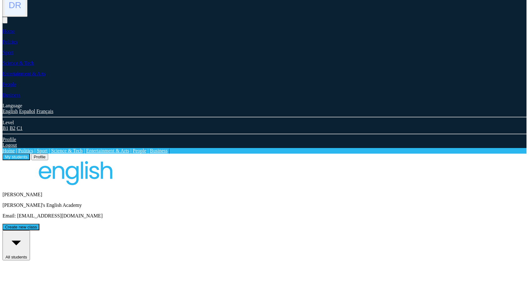
drag, startPoint x: 406, startPoint y: 111, endPoint x: 453, endPoint y: 112, distance: 46.6
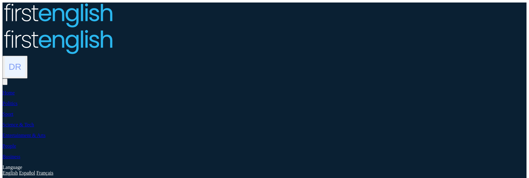
scroll to position [35, 0]
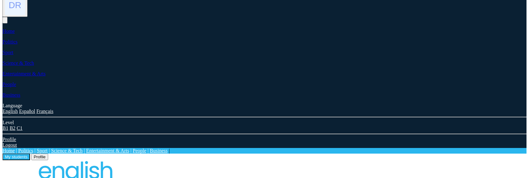
drag, startPoint x: 413, startPoint y: 110, endPoint x: 455, endPoint y: 112, distance: 42.6
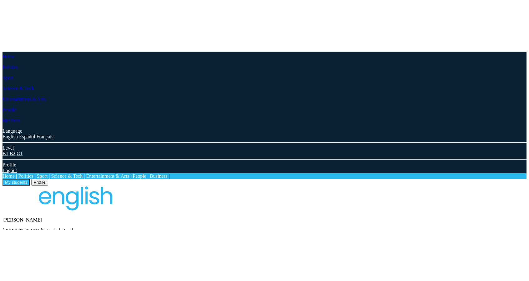
scroll to position [35, 0]
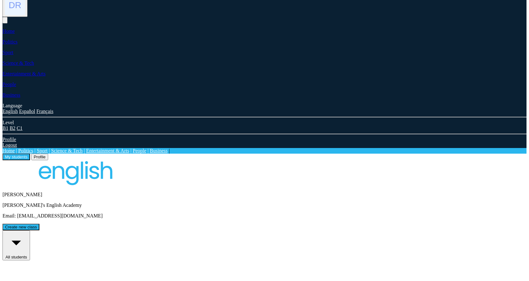
drag, startPoint x: 301, startPoint y: 185, endPoint x: 223, endPoint y: 183, distance: 77.9
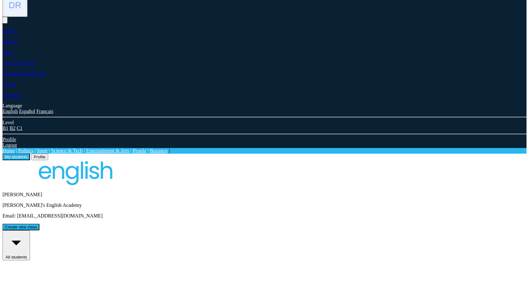
click at [39, 178] on button "Create new class" at bounding box center [21, 227] width 37 height 7
drag, startPoint x: 290, startPoint y: 183, endPoint x: 238, endPoint y: 185, distance: 52.6
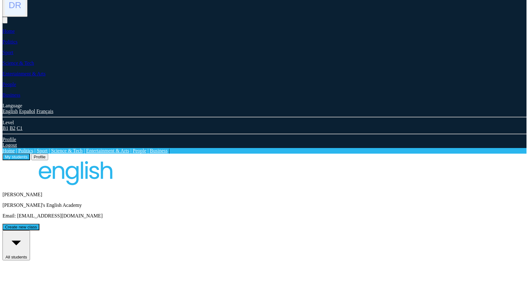
drag, startPoint x: 162, startPoint y: 155, endPoint x: 161, endPoint y: 147, distance: 8.2
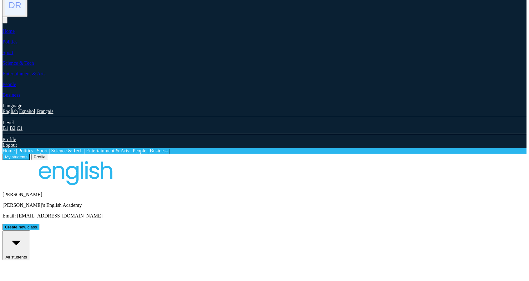
drag, startPoint x: 161, startPoint y: 142, endPoint x: 163, endPoint y: 126, distance: 15.7
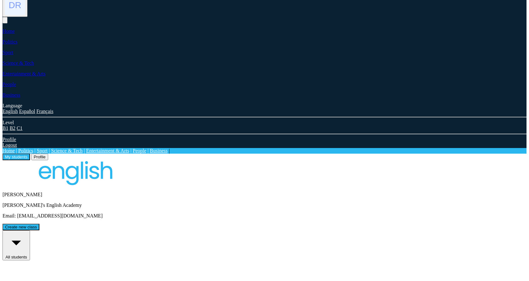
click at [39, 178] on button "Create new class" at bounding box center [21, 227] width 37 height 7
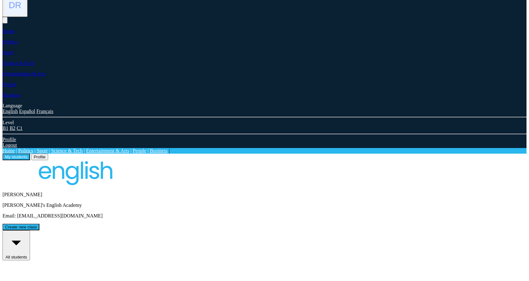
drag, startPoint x: 196, startPoint y: 93, endPoint x: 148, endPoint y: 92, distance: 47.9
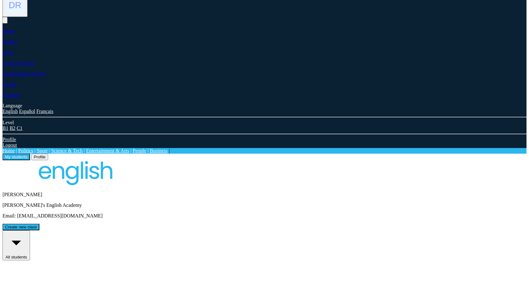
copy span "Select students"
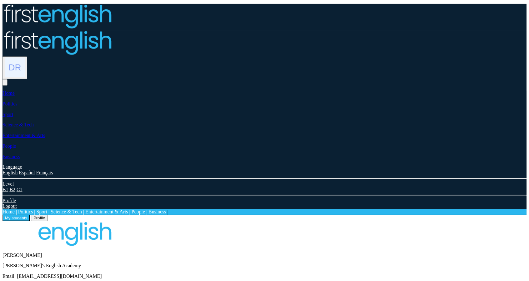
scroll to position [35, 0]
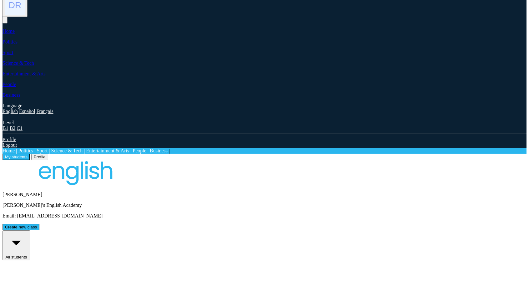
click at [30, 230] on button "All students" at bounding box center [17, 245] width 28 height 30
click at [39, 224] on button "Create new class" at bounding box center [21, 227] width 37 height 7
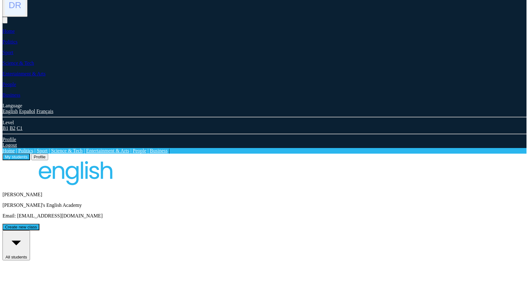
drag, startPoint x: 208, startPoint y: 150, endPoint x: 208, endPoint y: 140, distance: 10.3
drag, startPoint x: 208, startPoint y: 140, endPoint x: 211, endPoint y: 130, distance: 11.0
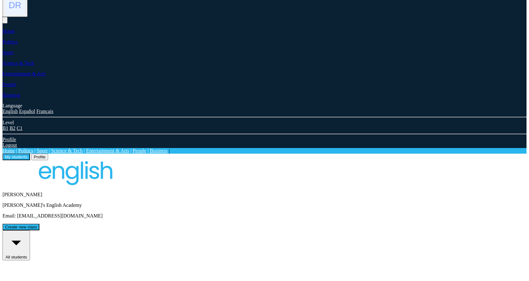
drag, startPoint x: 167, startPoint y: 192, endPoint x: 170, endPoint y: 188, distance: 4.4
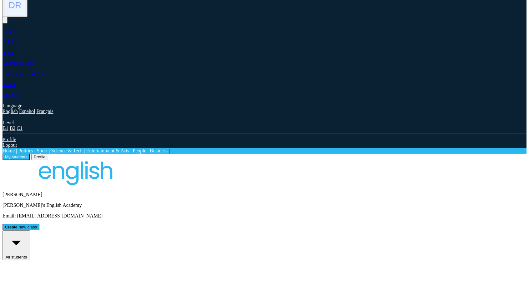
click at [39, 224] on button "Create new class" at bounding box center [21, 227] width 37 height 7
drag, startPoint x: 158, startPoint y: 134, endPoint x: 159, endPoint y: 147, distance: 13.2
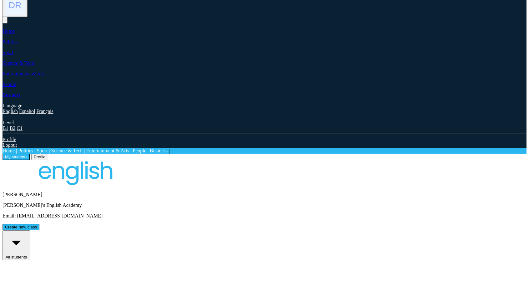
click at [39, 224] on button "Create new class" at bounding box center [21, 227] width 37 height 7
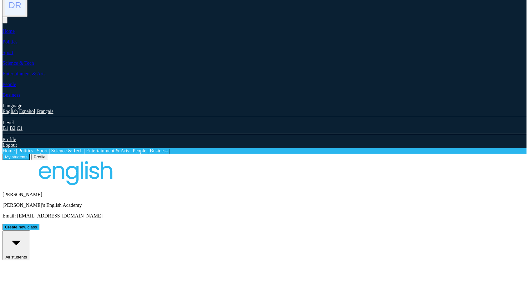
click at [39, 224] on button "Create new class" at bounding box center [21, 227] width 37 height 7
drag, startPoint x: 241, startPoint y: 184, endPoint x: 295, endPoint y: 183, distance: 54.4
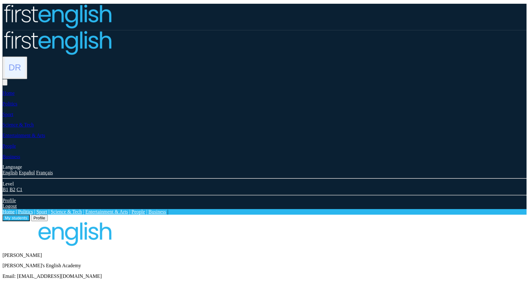
scroll to position [35, 0]
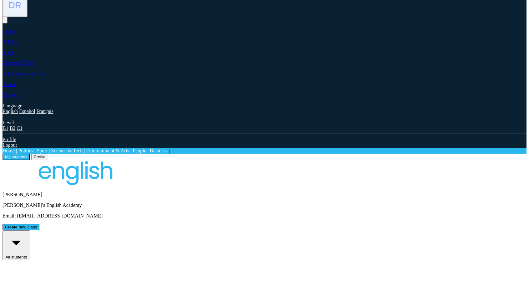
click at [39, 224] on button "Create new class" at bounding box center [21, 227] width 37 height 7
drag, startPoint x: 289, startPoint y: 183, endPoint x: 253, endPoint y: 182, distance: 36.0
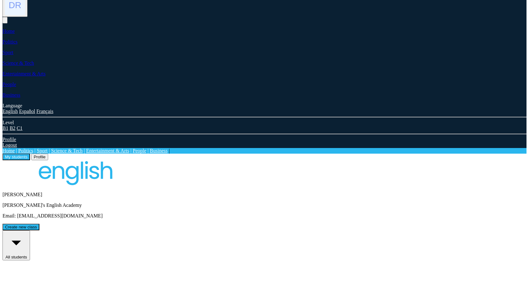
click at [411, 160] on div "[PERSON_NAME]'s English Academy Email: [EMAIL_ADDRESS][DOMAIN_NAME] Create new …" at bounding box center [265, 195] width 524 height 70
click at [39, 224] on button "Create new class" at bounding box center [21, 227] width 37 height 7
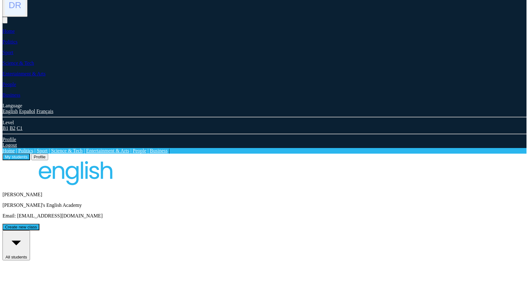
click at [39, 224] on button "Create new class" at bounding box center [21, 227] width 37 height 7
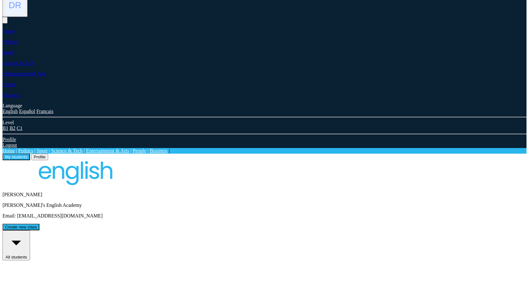
drag, startPoint x: 361, startPoint y: 168, endPoint x: 228, endPoint y: 185, distance: 133.7
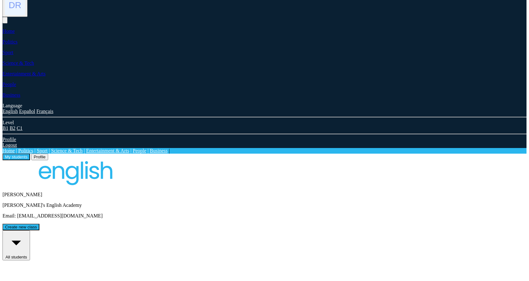
click at [39, 224] on button "Create new class" at bounding box center [21, 227] width 37 height 7
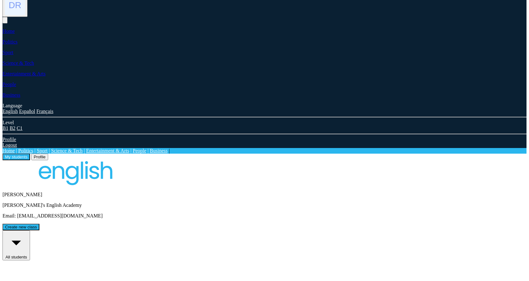
drag, startPoint x: 149, startPoint y: 93, endPoint x: 186, endPoint y: 94, distance: 36.9
copy span "Edit students"
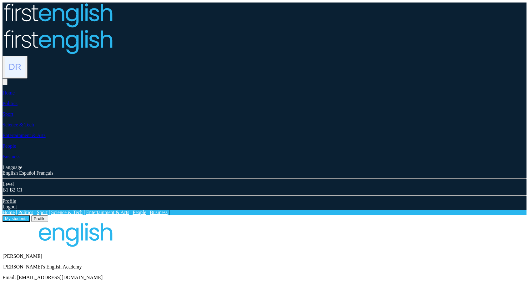
scroll to position [35, 0]
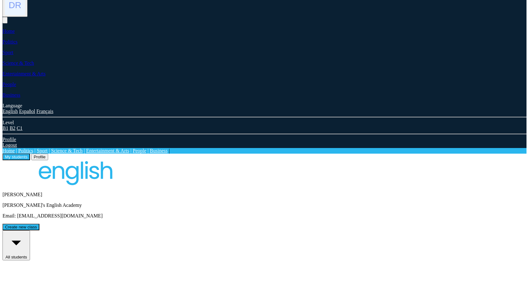
click at [30, 230] on button "All students" at bounding box center [17, 245] width 28 height 30
click at [410, 160] on div "[PERSON_NAME]'s English Academy Email: [EMAIL_ADDRESS][DOMAIN_NAME] Create new …" at bounding box center [265, 195] width 524 height 70
click at [39, 224] on button "Create new class" at bounding box center [21, 227] width 37 height 7
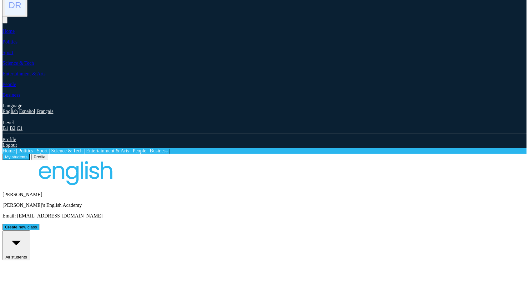
drag, startPoint x: 205, startPoint y: 130, endPoint x: 200, endPoint y: 140, distance: 11.5
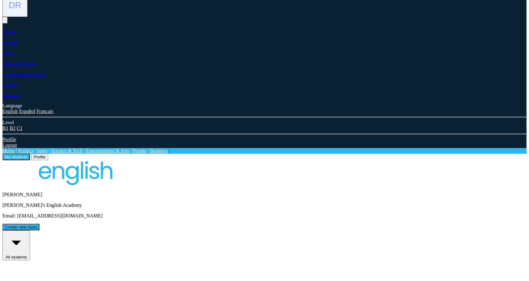
drag, startPoint x: 201, startPoint y: 141, endPoint x: 205, endPoint y: 131, distance: 10.1
drag, startPoint x: 205, startPoint y: 130, endPoint x: 202, endPoint y: 139, distance: 10.0
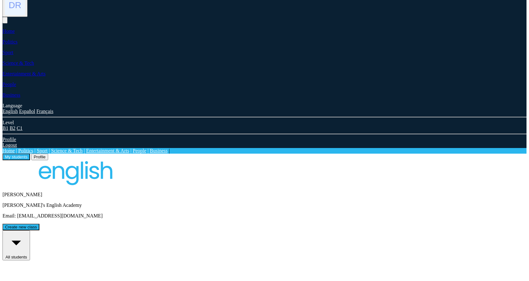
click at [39, 224] on button "Create new class" at bounding box center [21, 227] width 37 height 7
drag, startPoint x: 206, startPoint y: 182, endPoint x: 159, endPoint y: 184, distance: 47.3
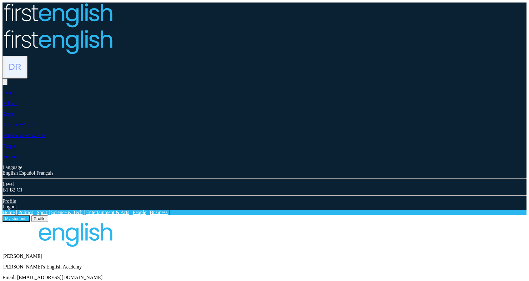
scroll to position [35, 0]
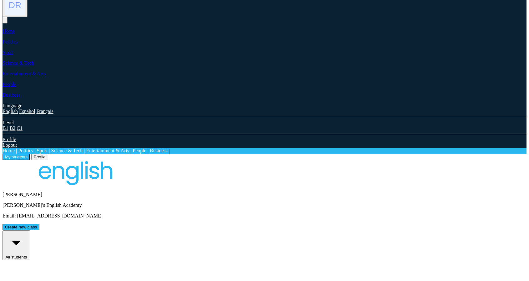
drag, startPoint x: 282, startPoint y: 182, endPoint x: 225, endPoint y: 183, distance: 57.6
drag, startPoint x: 214, startPoint y: 185, endPoint x: 139, endPoint y: 186, distance: 74.8
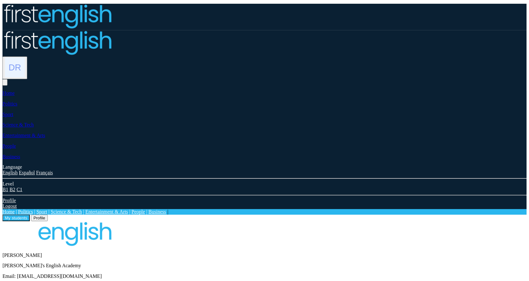
scroll to position [35, 0]
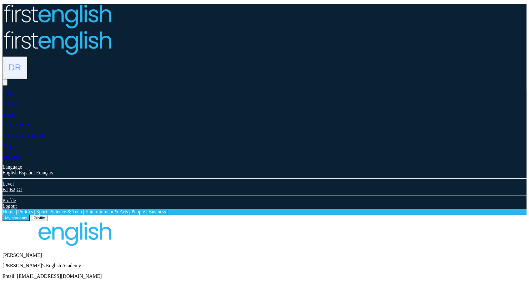
scroll to position [35, 0]
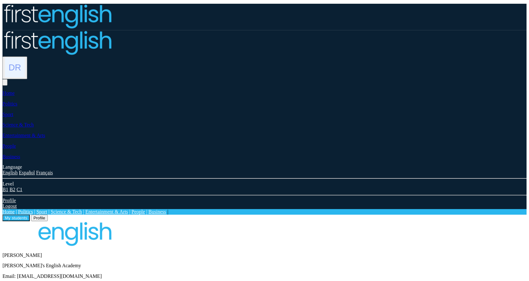
scroll to position [35, 0]
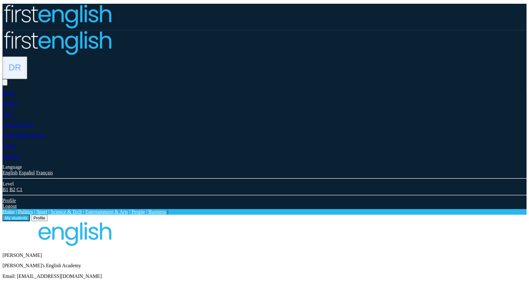
scroll to position [35, 0]
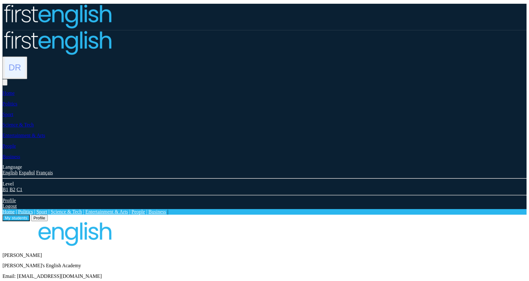
scroll to position [35, 0]
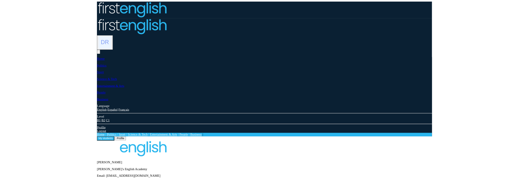
scroll to position [35, 0]
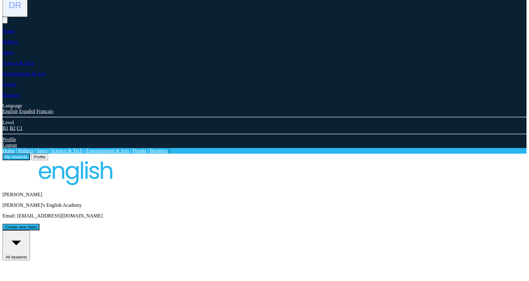
drag, startPoint x: 298, startPoint y: 109, endPoint x: 389, endPoint y: 110, distance: 91.3
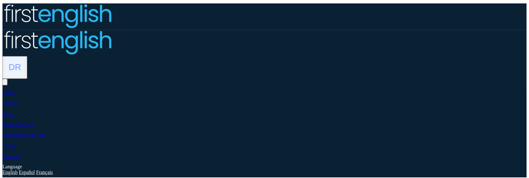
scroll to position [35, 0]
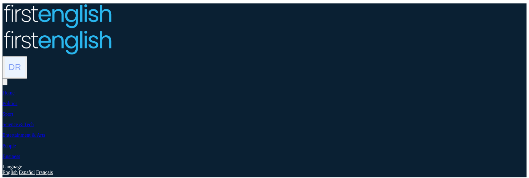
scroll to position [35, 0]
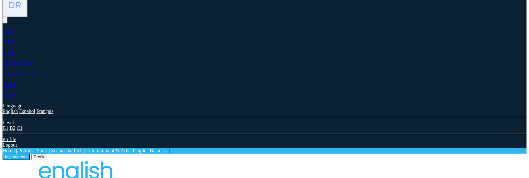
drag, startPoint x: 359, startPoint y: 129, endPoint x: 436, endPoint y: 71, distance: 96.2
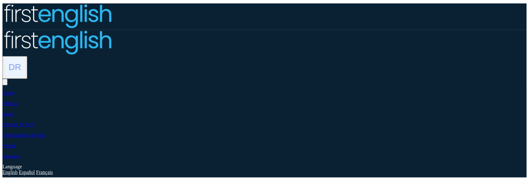
scroll to position [35, 0]
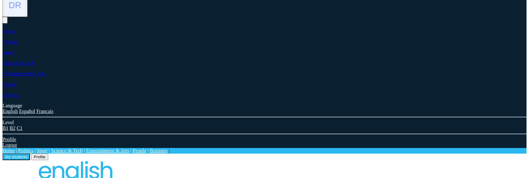
drag, startPoint x: 290, startPoint y: 131, endPoint x: 250, endPoint y: 132, distance: 40.0
copy span "students selected"
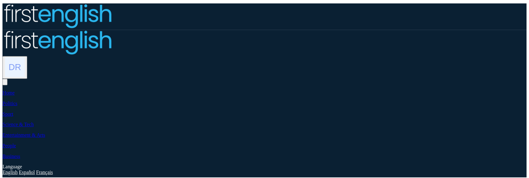
scroll to position [35, 0]
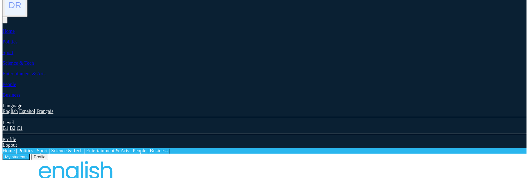
drag, startPoint x: 407, startPoint y: 59, endPoint x: 398, endPoint y: 77, distance: 19.0
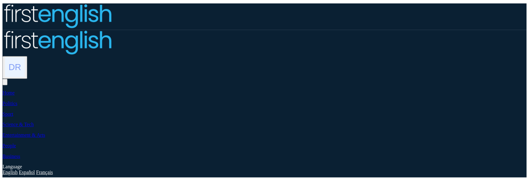
scroll to position [35, 0]
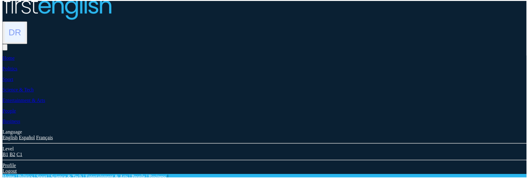
scroll to position [35, 0]
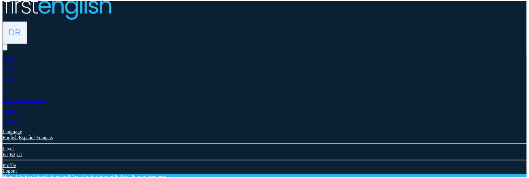
scroll to position [35, 0]
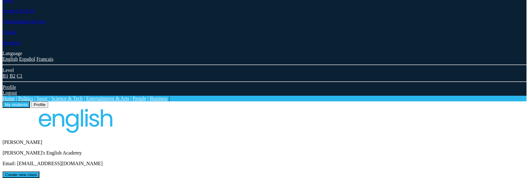
scroll to position [93, 0]
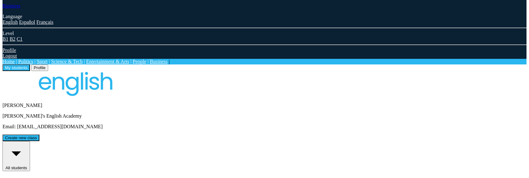
scroll to position [124, 0]
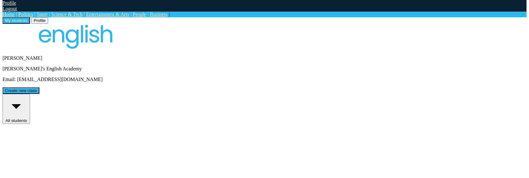
scroll to position [179, 0]
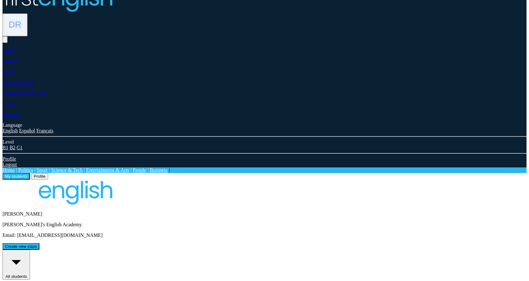
scroll to position [0, 0]
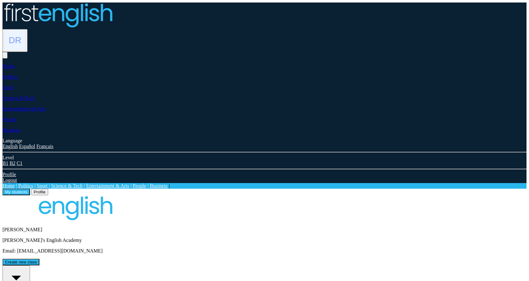
click at [30, 178] on button "All students" at bounding box center [17, 280] width 28 height 30
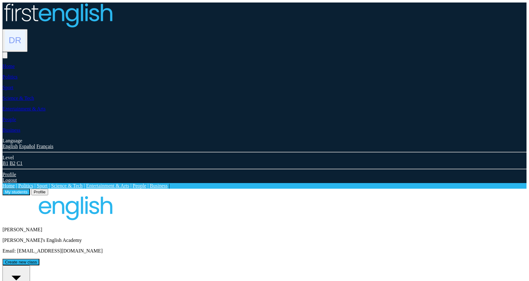
click at [30, 178] on button "All students" at bounding box center [17, 280] width 28 height 30
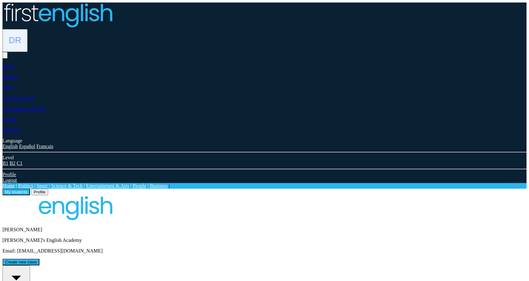
click at [39, 178] on button "Create new class" at bounding box center [21, 262] width 37 height 7
type input "**********"
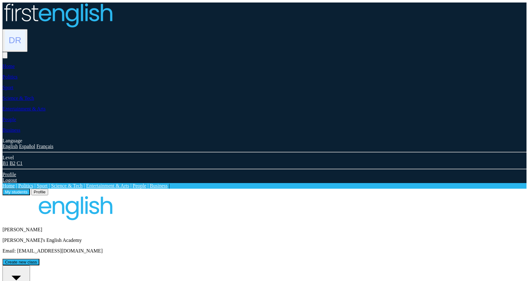
click at [39, 259] on button "Create new class" at bounding box center [21, 262] width 37 height 7
type input "**********"
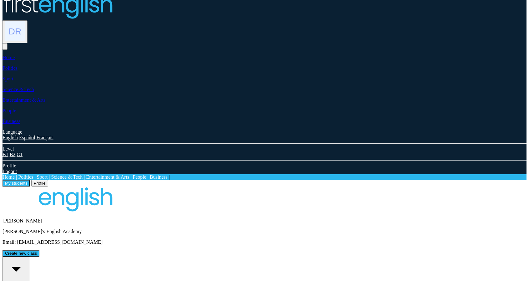
scroll to position [31, 0]
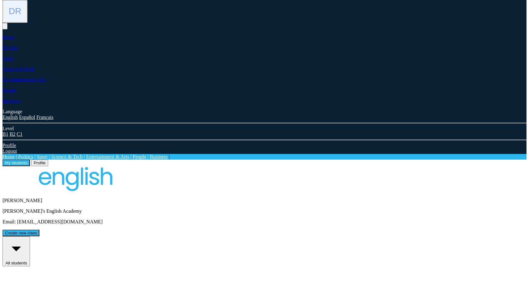
scroll to position [35, 0]
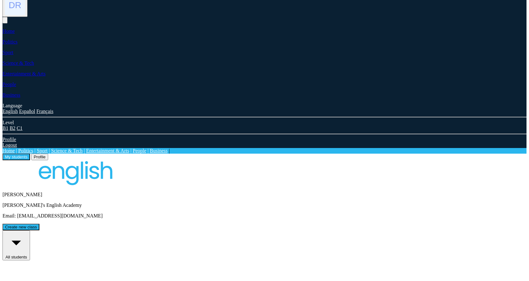
click at [30, 230] on button "All students" at bounding box center [17, 245] width 28 height 30
click at [67, 270] on div "Class" at bounding box center [55, 284] width 22 height 29
click at [43, 261] on div "Name" at bounding box center [23, 284] width 40 height 47
click at [30, 230] on button "All students" at bounding box center [17, 245] width 28 height 30
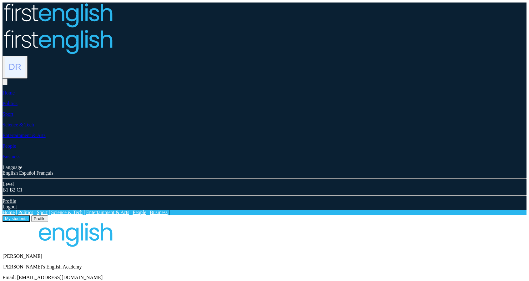
scroll to position [35, 0]
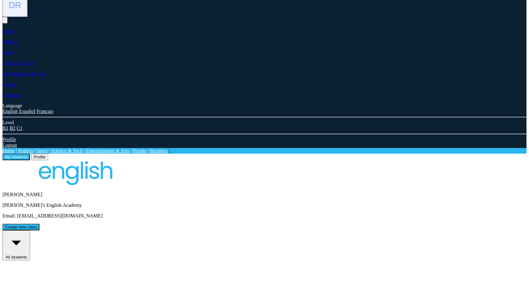
click at [30, 230] on button "All students" at bounding box center [17, 245] width 28 height 30
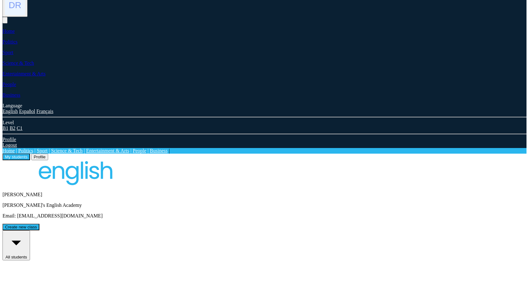
drag, startPoint x: 429, startPoint y: 211, endPoint x: 383, endPoint y: 211, distance: 46.3
drag, startPoint x: 362, startPoint y: 167, endPoint x: 288, endPoint y: 174, distance: 74.1
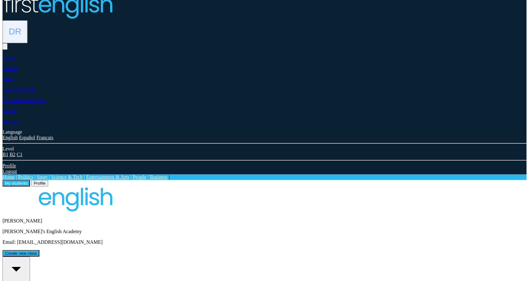
scroll to position [0, 0]
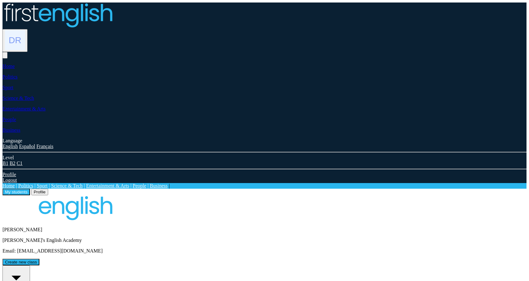
click at [25, 30] on img at bounding box center [15, 40] width 20 height 20
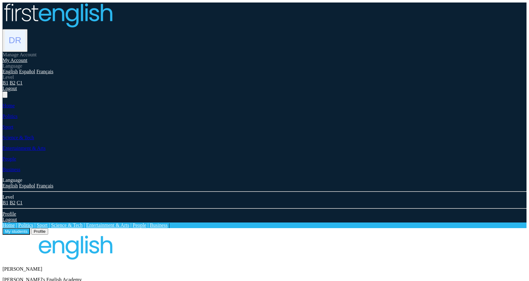
click at [17, 91] on link "Logout" at bounding box center [10, 88] width 14 height 5
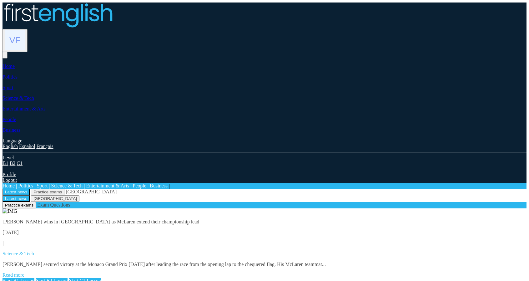
click at [25, 30] on img at bounding box center [15, 40] width 20 height 20
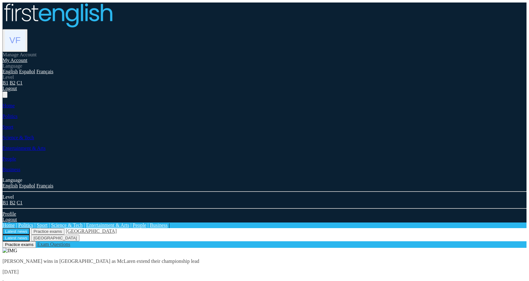
click at [28, 58] on link "My Account" at bounding box center [15, 60] width 25 height 5
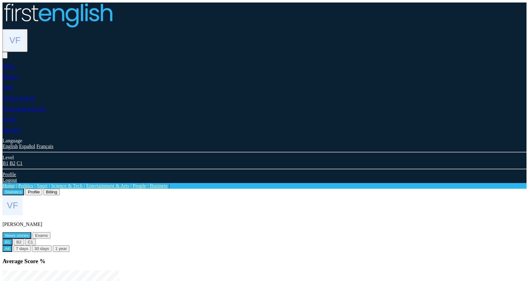
click at [42, 189] on button "Profile" at bounding box center [33, 192] width 17 height 7
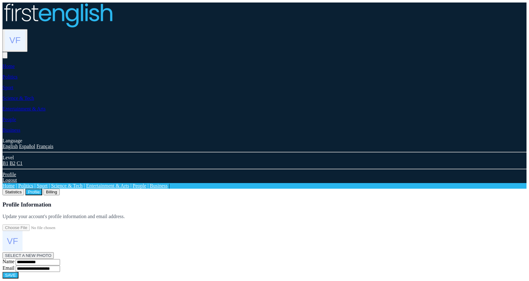
click at [60, 189] on button "Billing" at bounding box center [51, 192] width 16 height 7
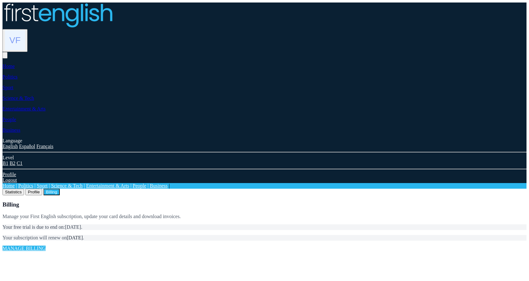
click at [25, 30] on img at bounding box center [15, 40] width 20 height 20
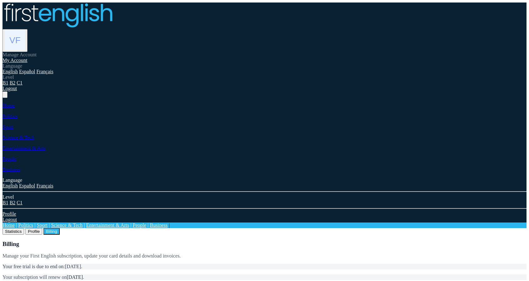
click at [17, 91] on link "Logout" at bounding box center [10, 88] width 14 height 5
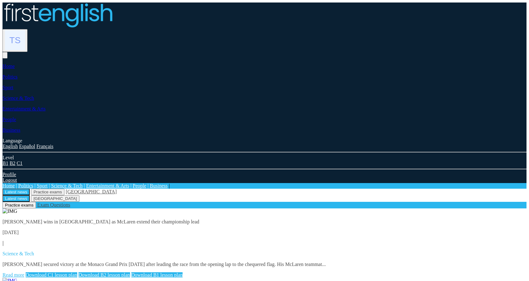
click at [25, 30] on img at bounding box center [15, 40] width 20 height 20
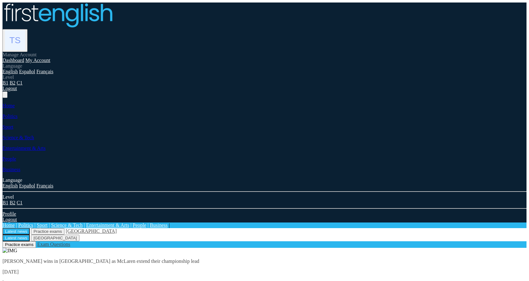
click at [50, 58] on link "My Account" at bounding box center [37, 60] width 25 height 5
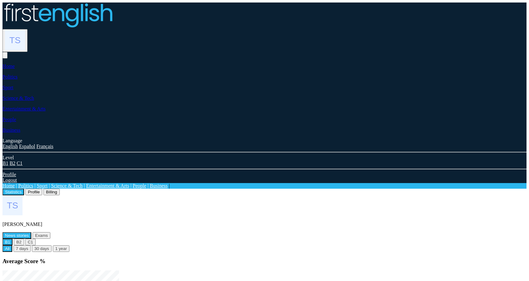
click at [42, 189] on button "Profile" at bounding box center [33, 192] width 17 height 7
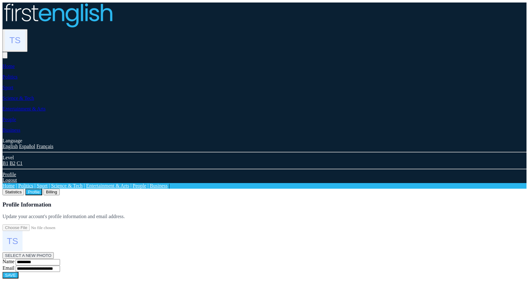
click at [60, 189] on button "Billing" at bounding box center [51, 192] width 16 height 7
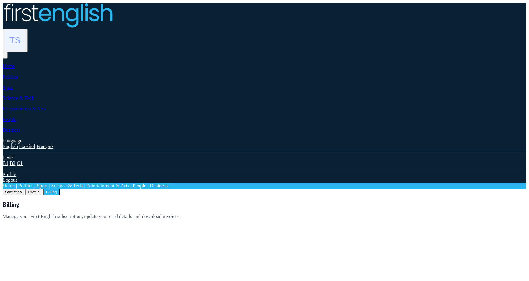
click at [24, 189] on button "Statistics" at bounding box center [14, 192] width 22 height 7
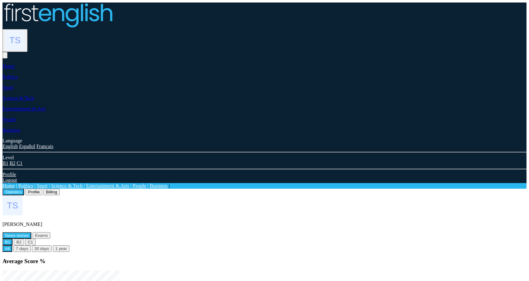
click at [87, 11] on img at bounding box center [58, 15] width 110 height 25
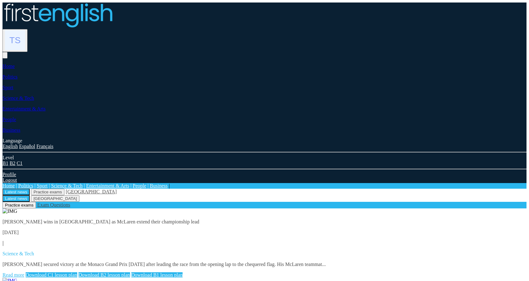
click at [25, 30] on img at bounding box center [15, 40] width 20 height 20
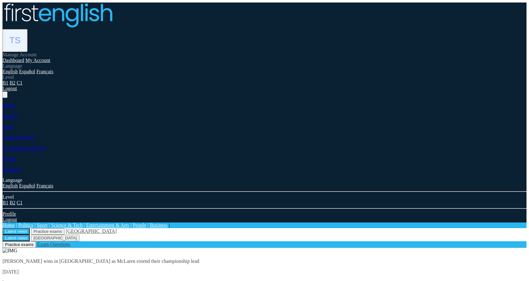
click at [17, 91] on link "Logout" at bounding box center [10, 88] width 14 height 5
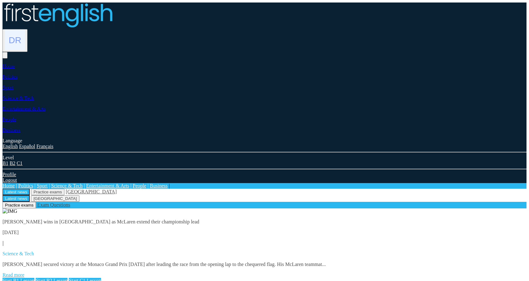
click at [25, 30] on img at bounding box center [15, 40] width 20 height 20
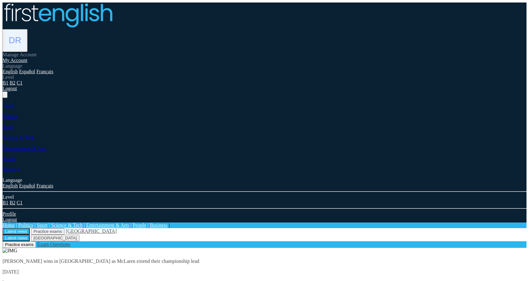
click at [28, 58] on link "My Account" at bounding box center [15, 60] width 25 height 5
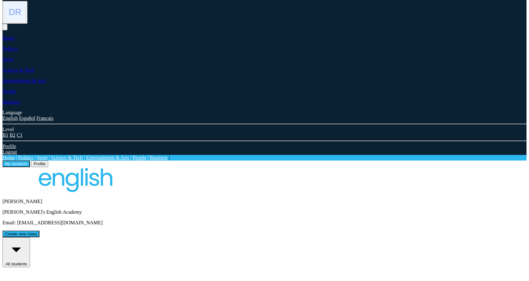
scroll to position [35, 0]
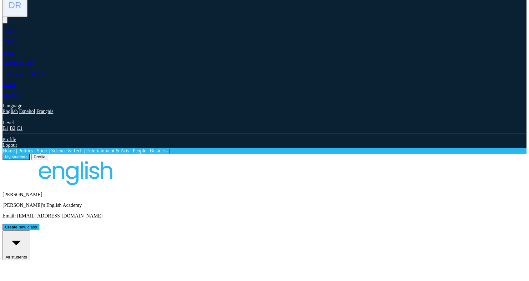
drag, startPoint x: 141, startPoint y: 137, endPoint x: 145, endPoint y: 152, distance: 15.4
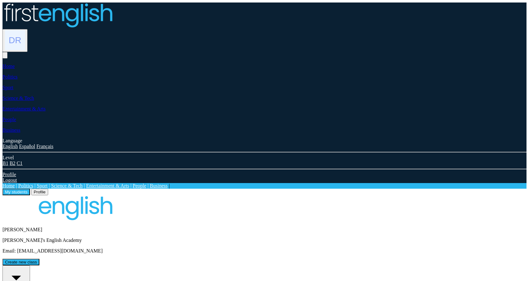
drag, startPoint x: 137, startPoint y: 192, endPoint x: 142, endPoint y: 193, distance: 5.2
click at [30, 265] on button "All students" at bounding box center [17, 280] width 28 height 30
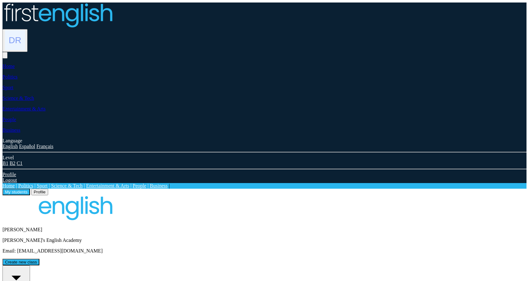
click at [30, 265] on button "All students" at bounding box center [17, 280] width 28 height 30
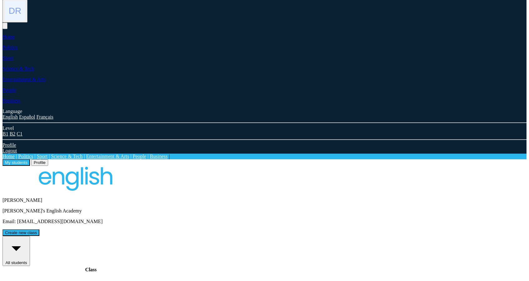
scroll to position [31, 0]
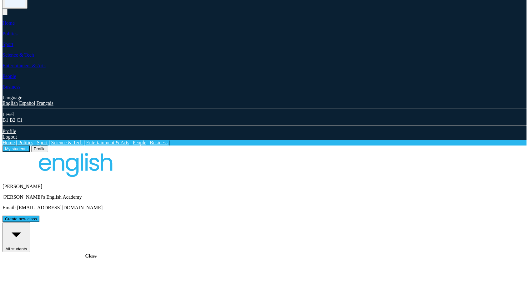
scroll to position [74, 0]
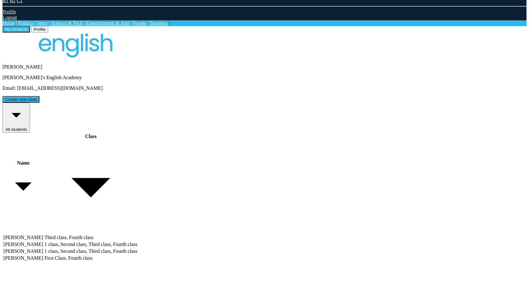
scroll to position [168, 0]
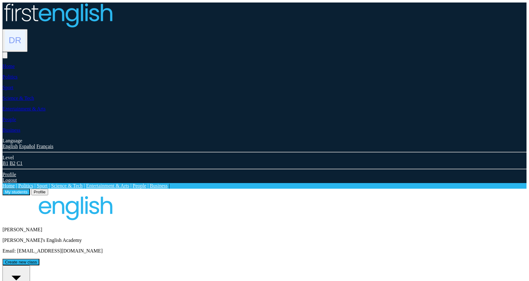
click at [30, 265] on button "All students" at bounding box center [17, 280] width 28 height 30
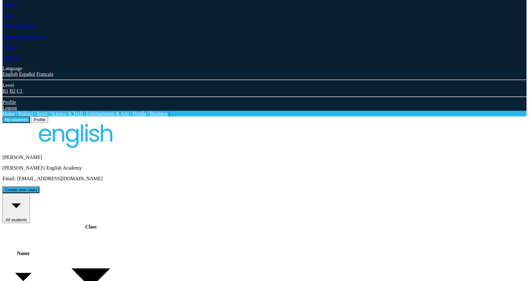
scroll to position [74, 0]
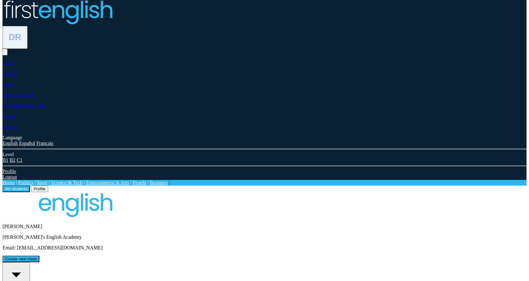
scroll to position [0, 0]
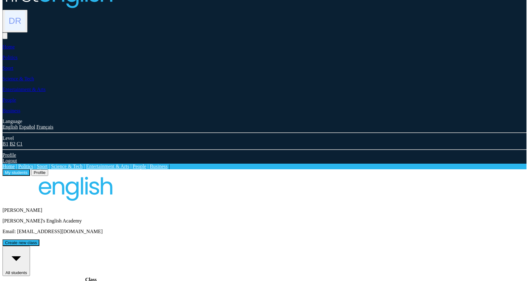
scroll to position [74, 0]
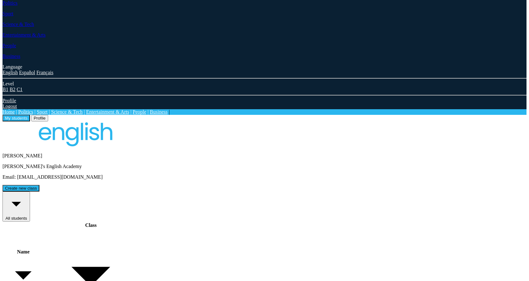
click at [30, 191] on button "All students" at bounding box center [17, 206] width 28 height 30
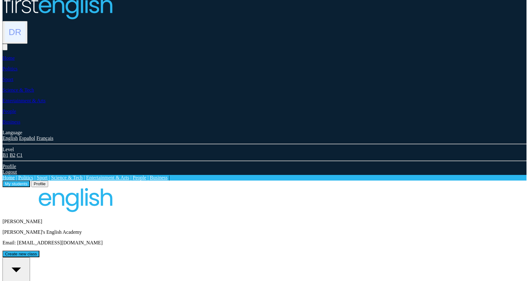
scroll to position [0, 0]
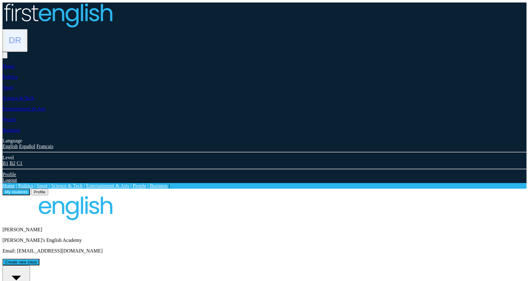
click at [30, 265] on button "All students" at bounding box center [17, 280] width 28 height 30
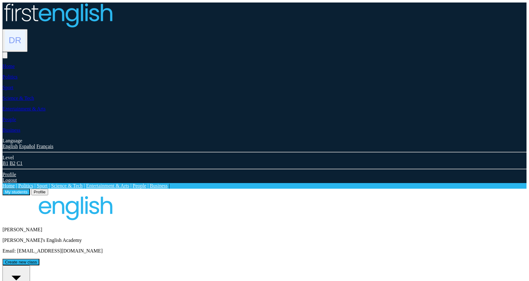
click at [30, 265] on button "All students" at bounding box center [17, 280] width 28 height 30
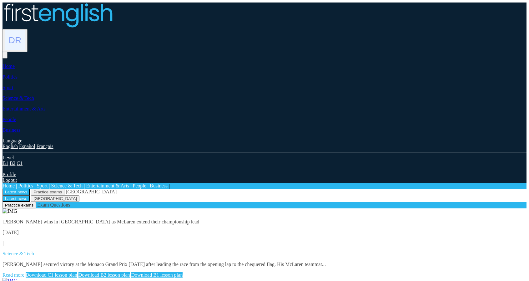
click at [25, 30] on img at bounding box center [15, 40] width 20 height 20
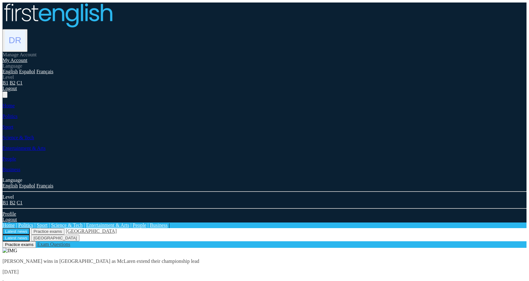
click at [28, 58] on link "My Account" at bounding box center [15, 60] width 25 height 5
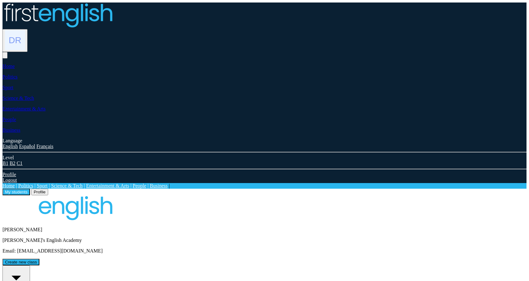
click at [48, 189] on button "Profile" at bounding box center [39, 192] width 17 height 7
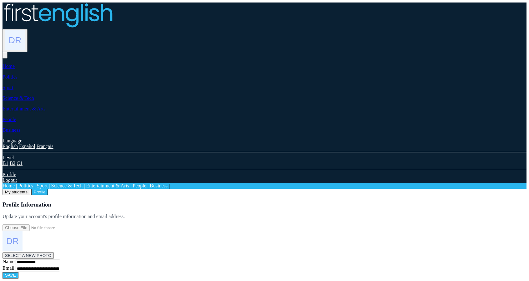
click at [30, 189] on button "My students" at bounding box center [17, 192] width 28 height 7
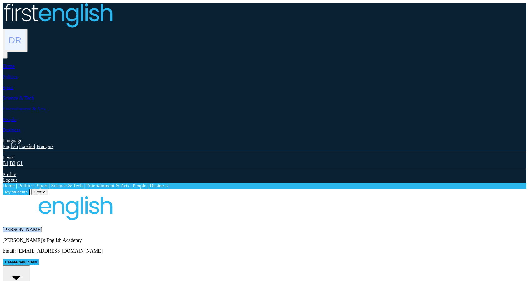
drag, startPoint x: 170, startPoint y: 77, endPoint x: 111, endPoint y: 78, distance: 58.5
click at [111, 195] on div "[PERSON_NAME]'s English Academy Email: [EMAIL_ADDRESS][DOMAIN_NAME]" at bounding box center [265, 224] width 524 height 58
click at [152, 237] on p "[PERSON_NAME]'s English Academy" at bounding box center [265, 240] width 524 height 6
click at [25, 30] on img at bounding box center [15, 40] width 20 height 20
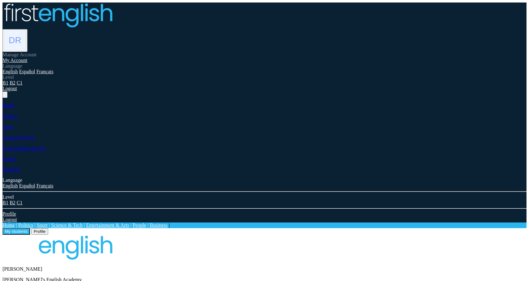
click at [17, 91] on link "Logout" at bounding box center [10, 88] width 14 height 5
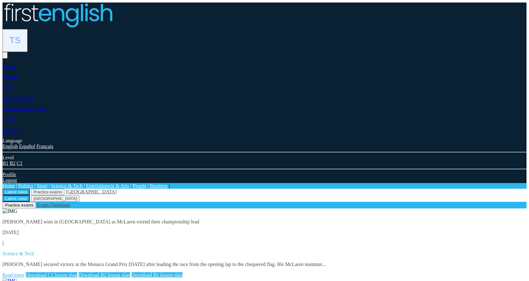
click at [25, 30] on img at bounding box center [15, 40] width 20 height 20
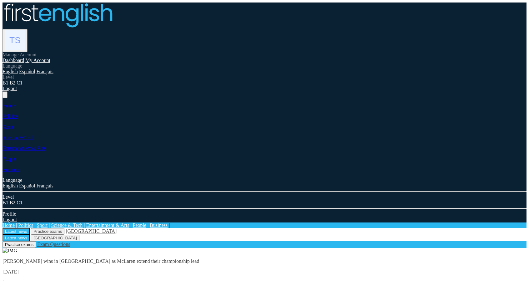
click at [17, 91] on link "Logout" at bounding box center [10, 88] width 14 height 5
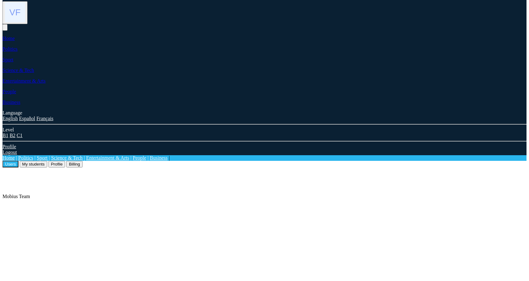
scroll to position [35, 0]
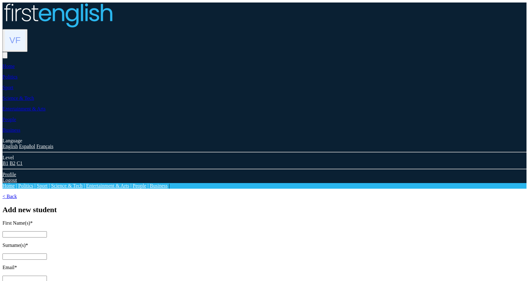
click at [47, 231] on input "text" at bounding box center [25, 234] width 44 height 6
type input "***"
type input "*******"
type input "****"
type input "*******"
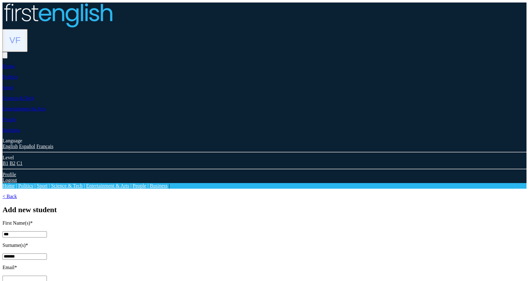
type input "****"
type input "********"
paste input "**********"
type input "**********"
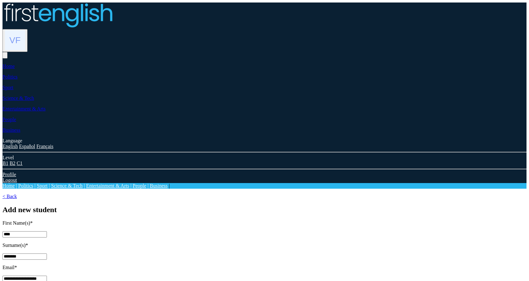
click at [205, 220] on form "**********" at bounding box center [265, 267] width 524 height 94
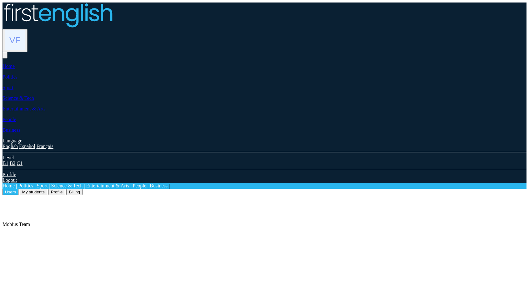
click at [150, 189] on div "Users My students Profile Billing" at bounding box center [265, 192] width 524 height 7
click at [47, 189] on button "My students" at bounding box center [34, 192] width 28 height 7
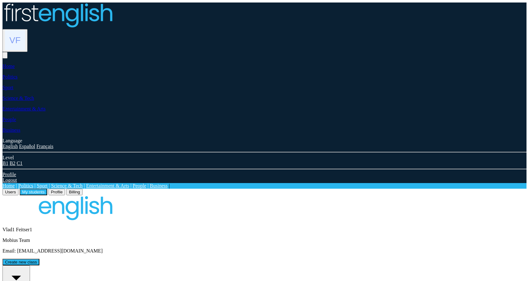
click at [30, 265] on button "All students" at bounding box center [17, 280] width 28 height 30
click at [253, 189] on div "Users My students Profile Billing" at bounding box center [265, 265] width 524 height 153
click at [39, 259] on button "Create new class" at bounding box center [21, 262] width 37 height 7
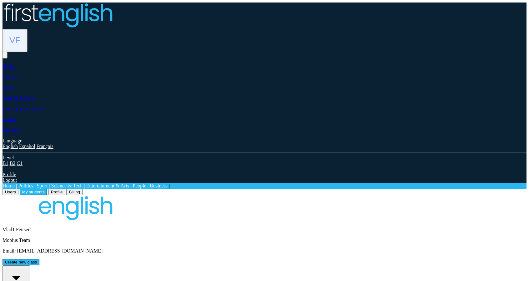
type input "**********"
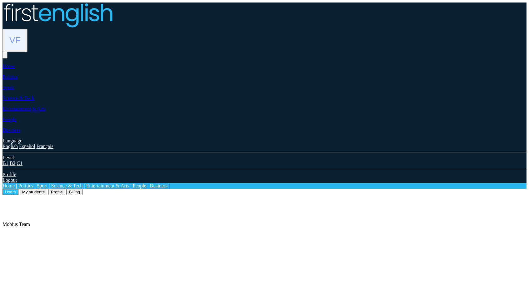
click at [47, 189] on button "My students" at bounding box center [34, 192] width 28 height 7
